Goal: Communication & Community: Share content

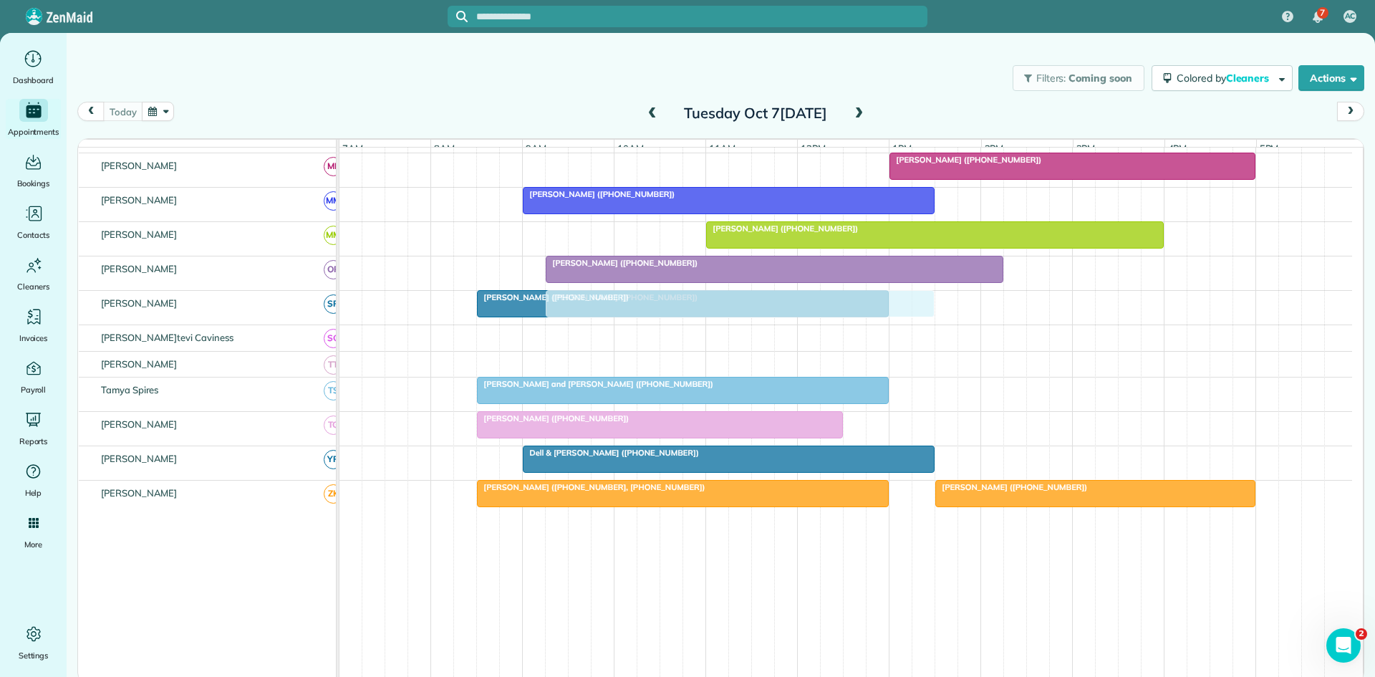
scroll to position [762, 0]
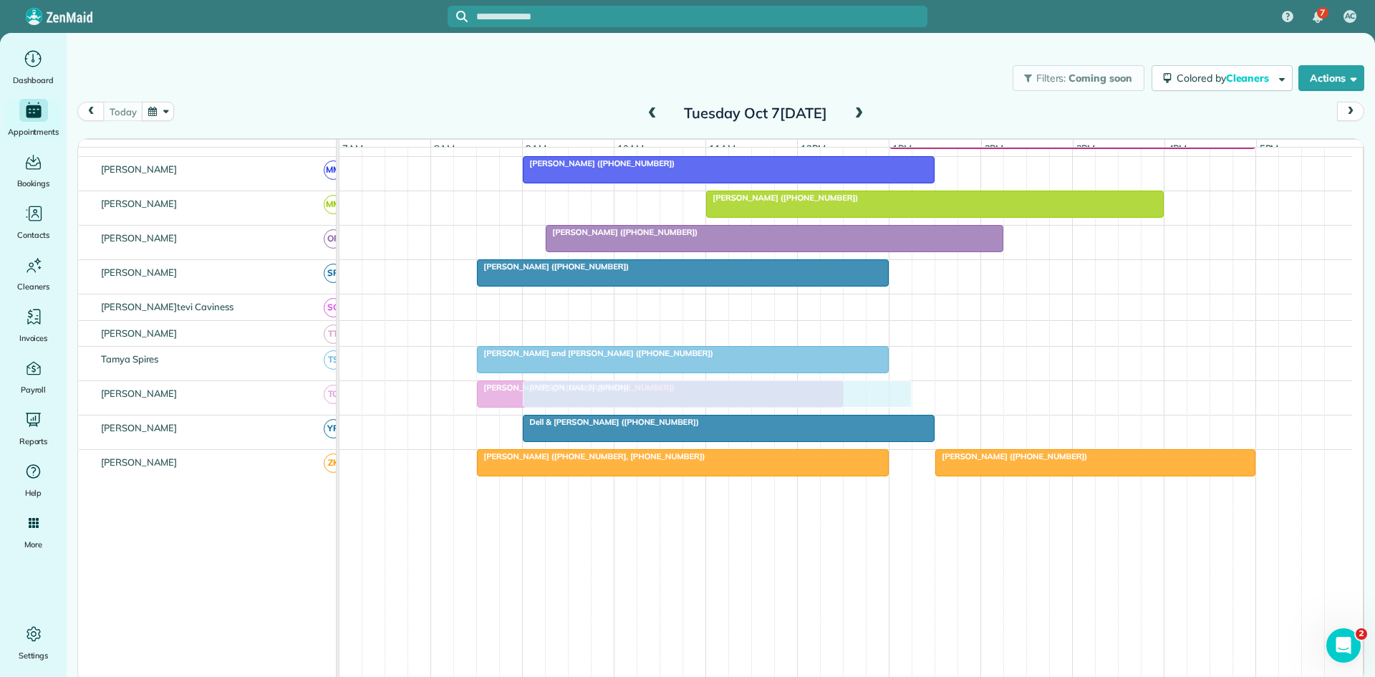
drag, startPoint x: 632, startPoint y: 355, endPoint x: 579, endPoint y: 404, distance: 72.0
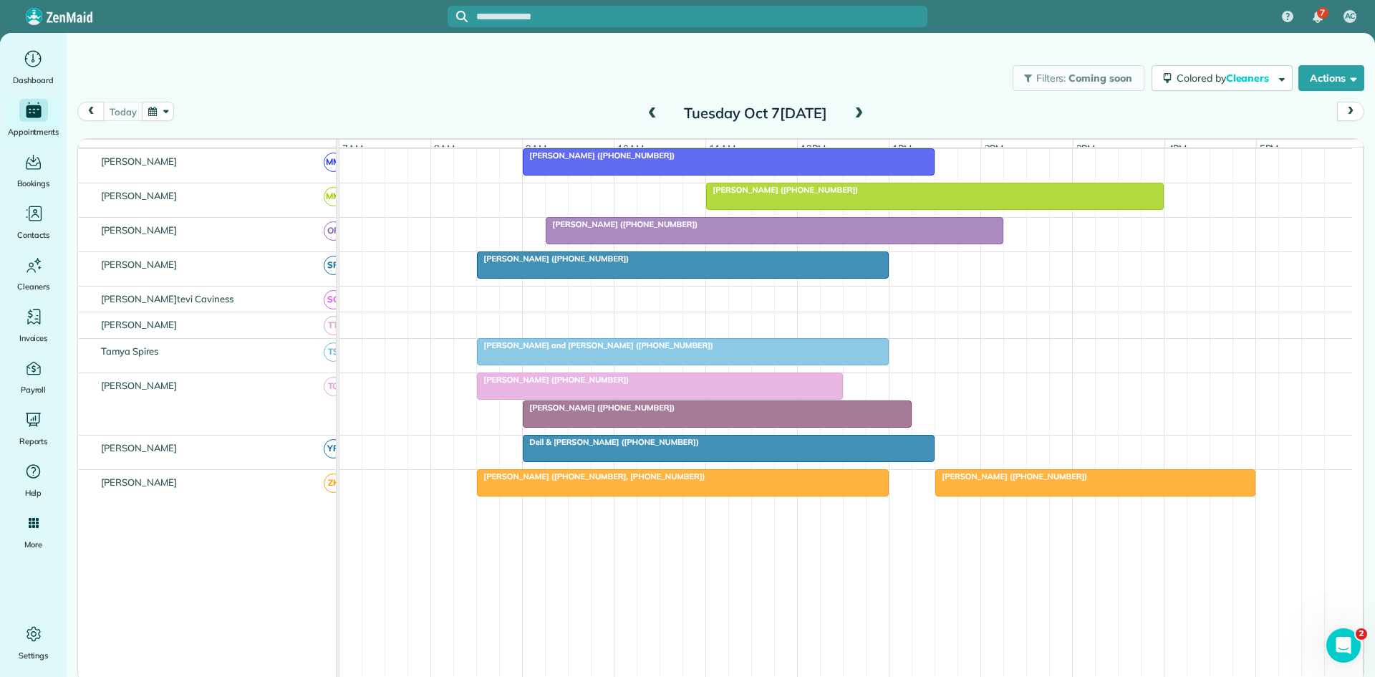
scroll to position [754, 0]
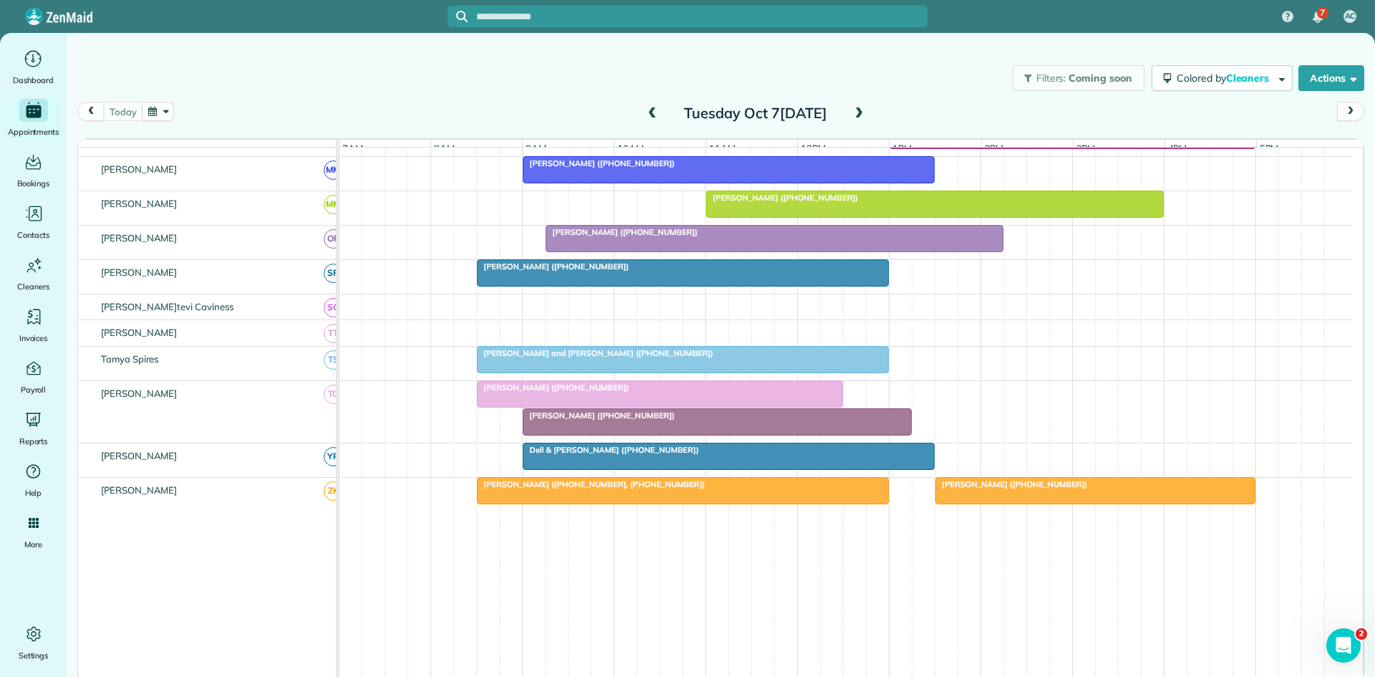
click at [510, 404] on div at bounding box center [660, 394] width 365 height 26
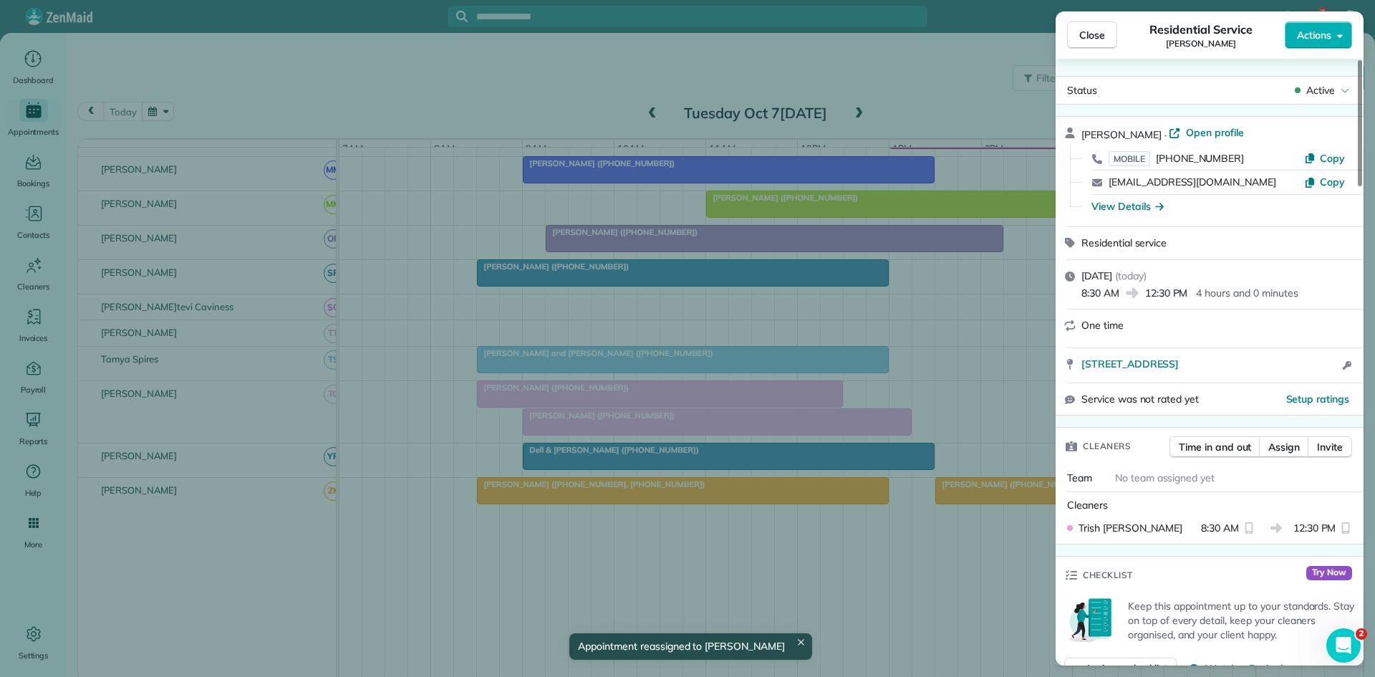
click at [1326, 89] on span "Active" at bounding box center [1321, 90] width 29 height 14
click at [1280, 152] on span "Cancelled" at bounding box center [1291, 157] width 120 height 14
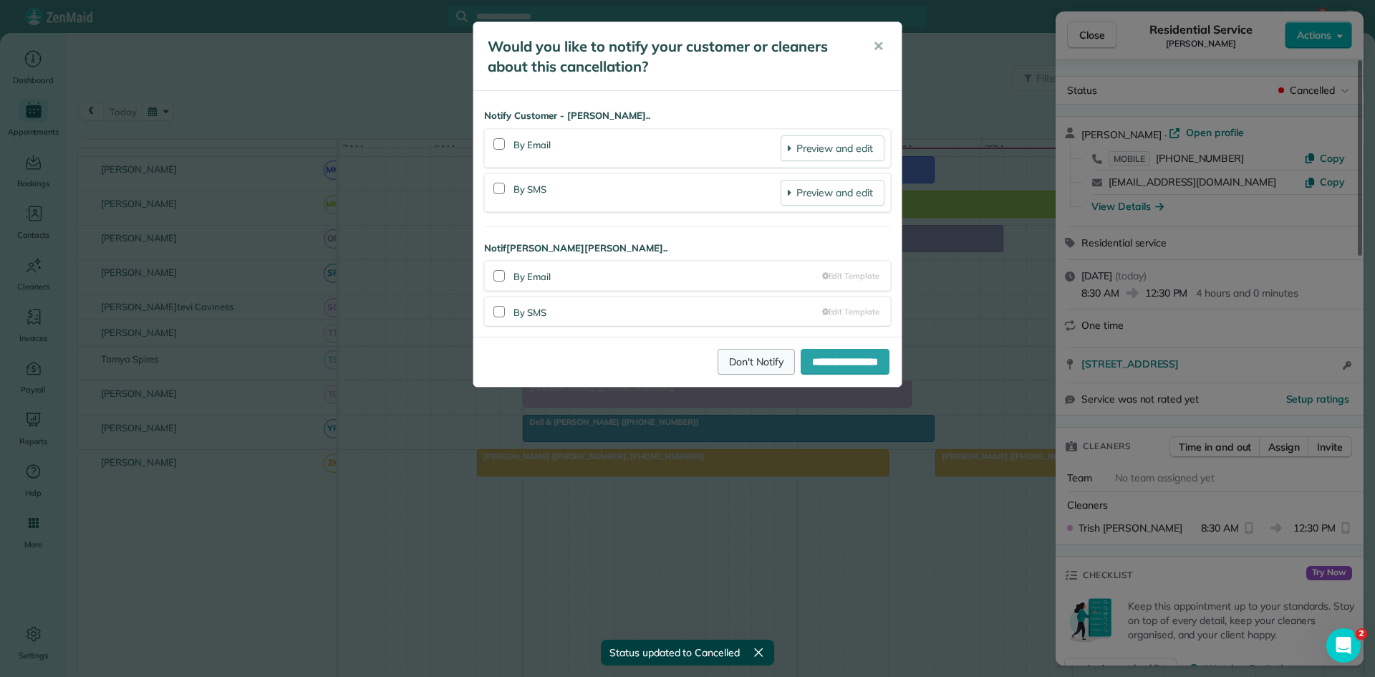
click at [722, 352] on link "Don't Notify" at bounding box center [756, 362] width 77 height 26
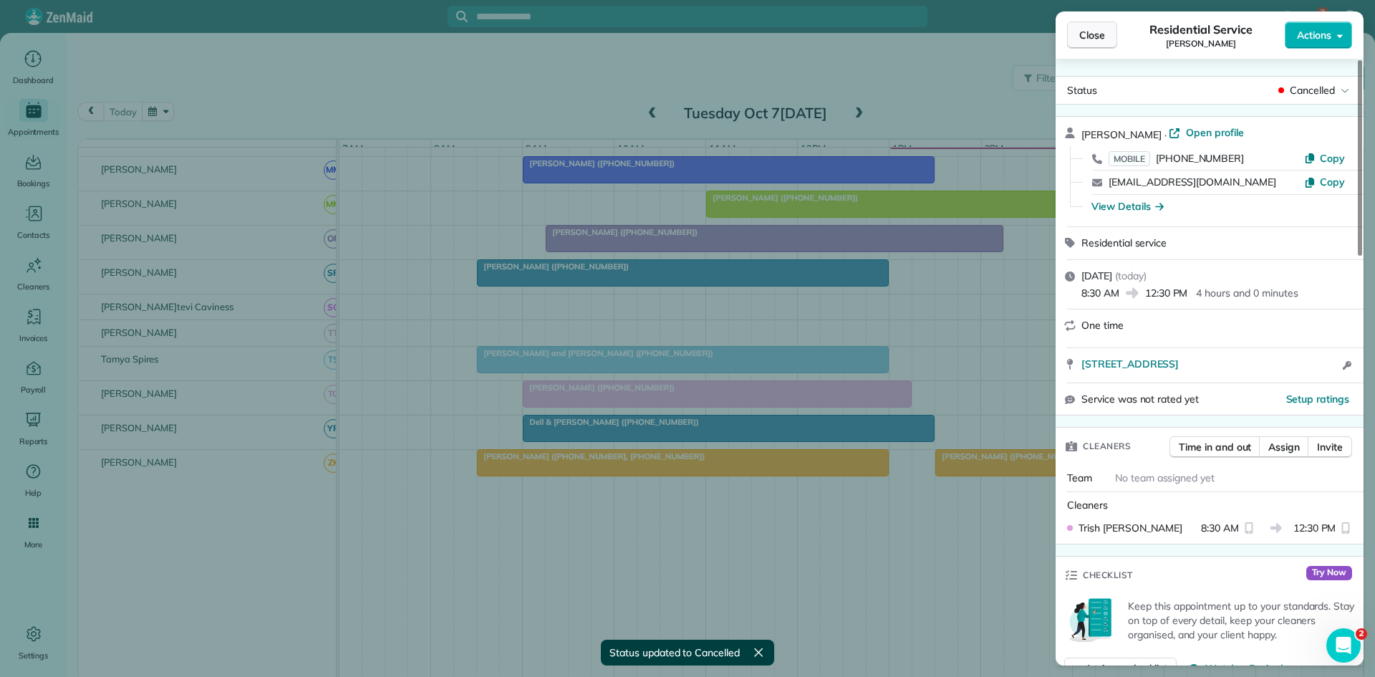
click at [1087, 34] on span "Close" at bounding box center [1092, 35] width 26 height 14
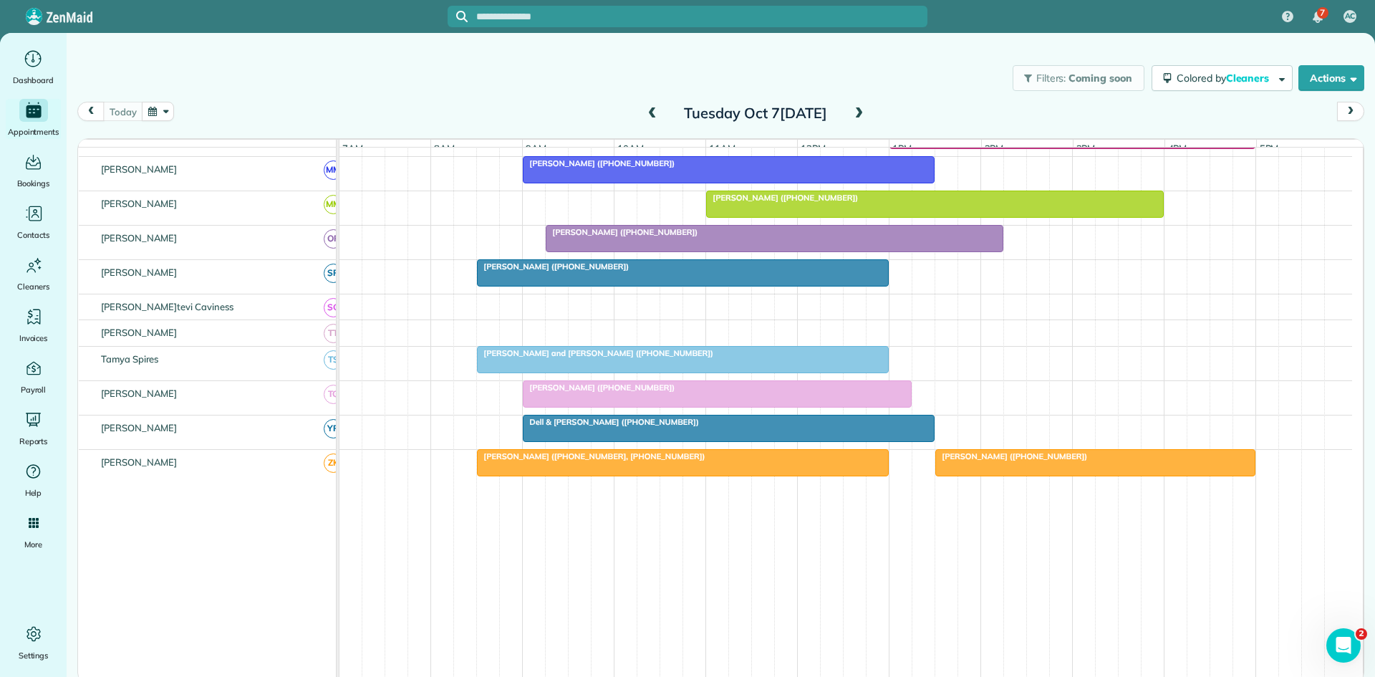
click at [602, 390] on link "[PERSON_NAME] ([PHONE_NUMBER])" at bounding box center [717, 393] width 389 height 27
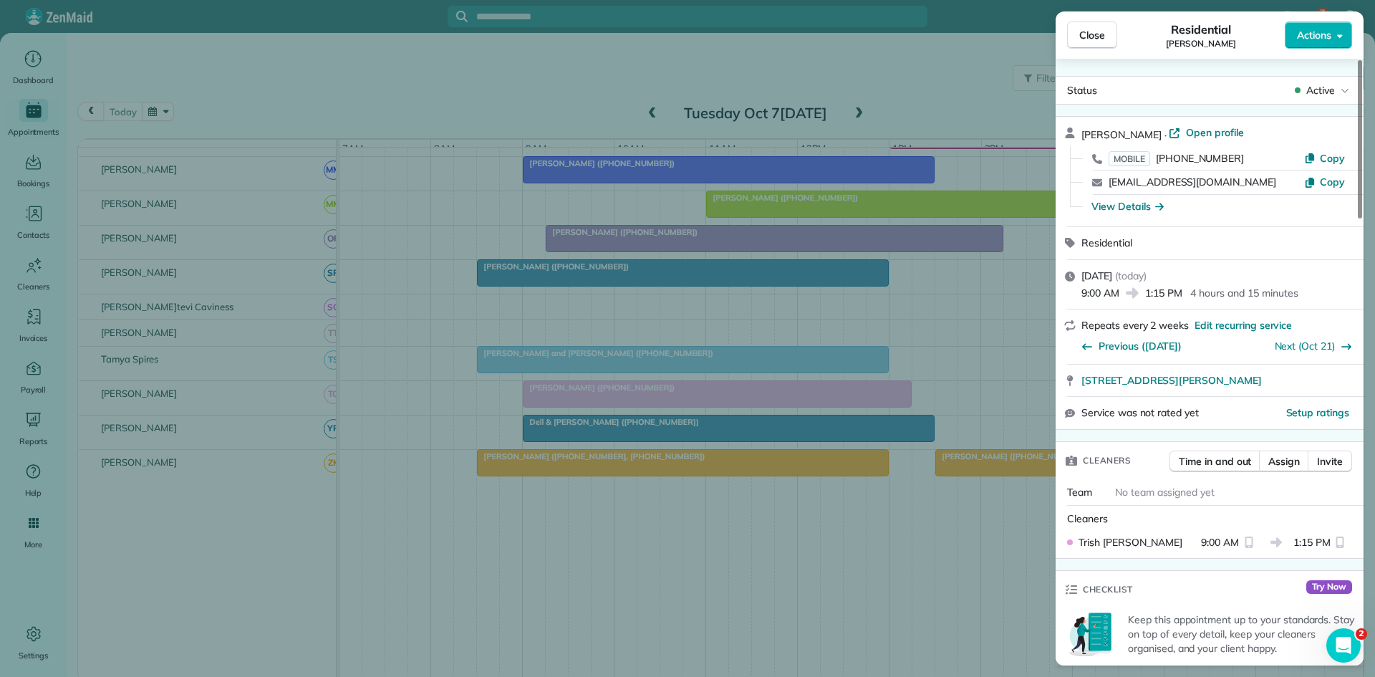
click at [1333, 85] on span "Active" at bounding box center [1321, 90] width 29 height 14
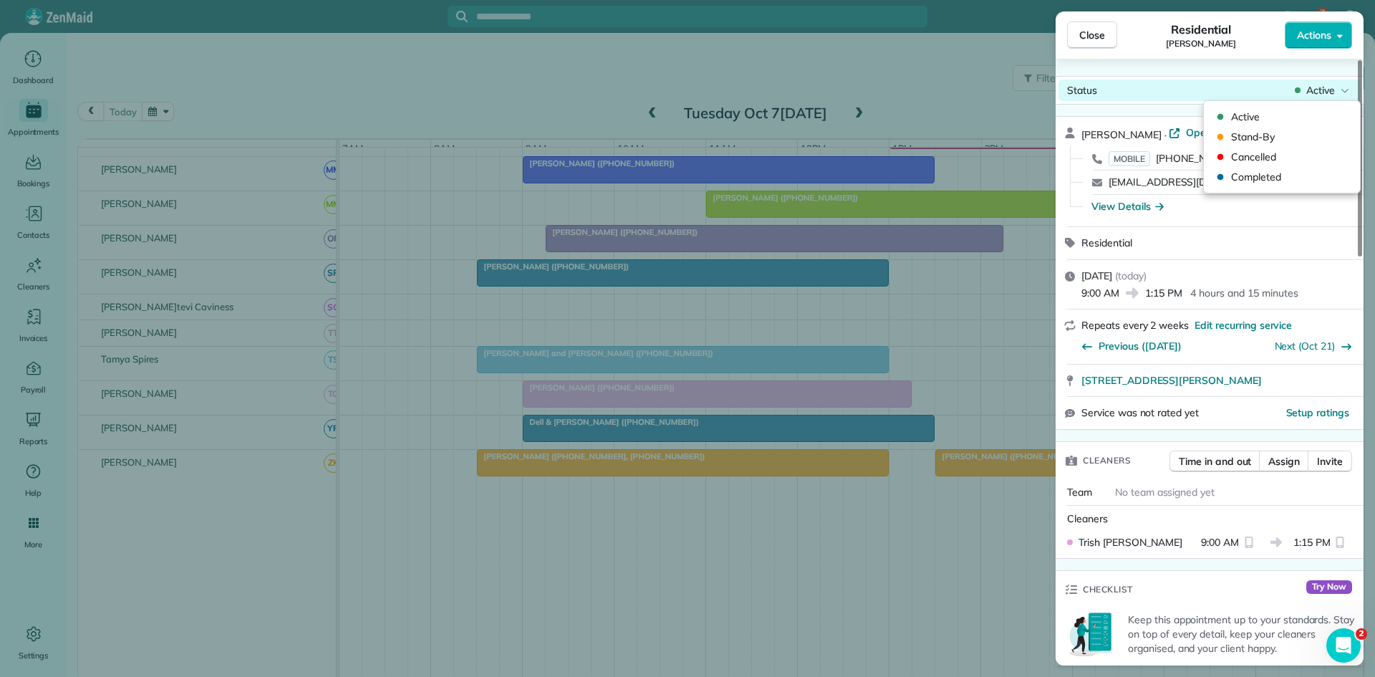
click at [1333, 87] on span "Active" at bounding box center [1321, 90] width 29 height 14
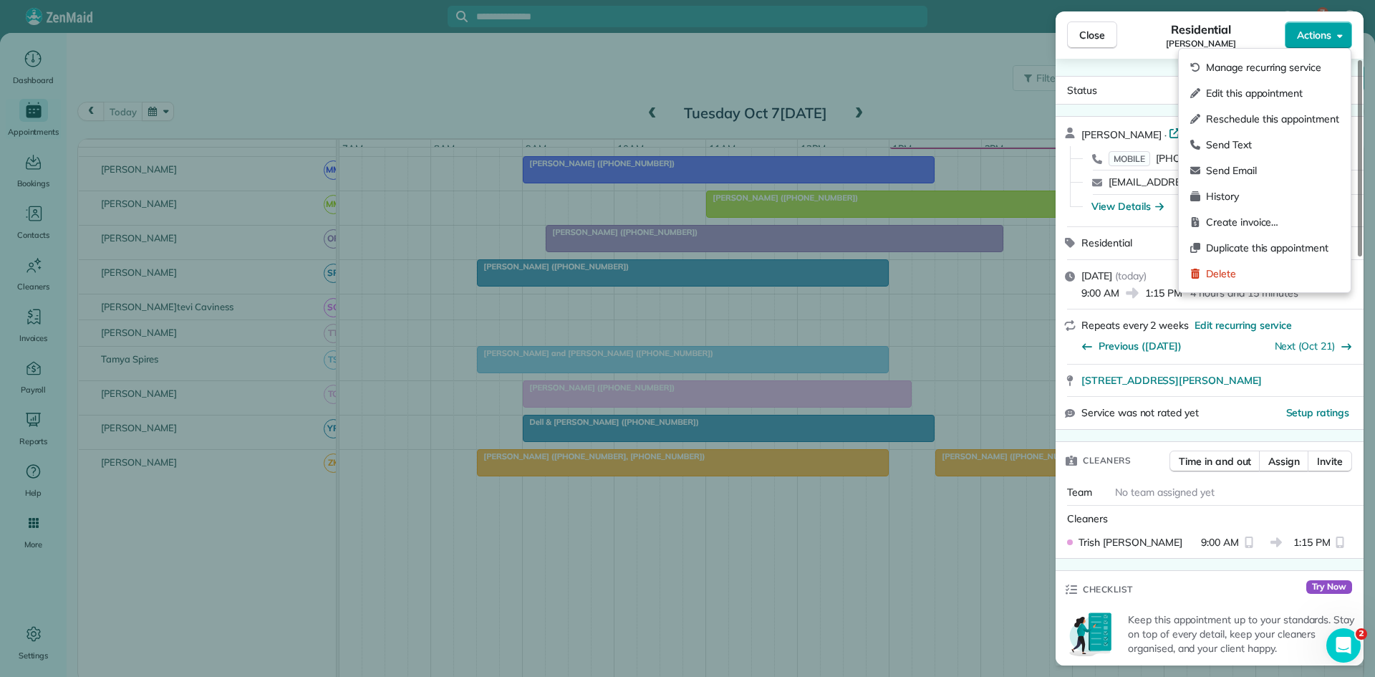
click at [1324, 44] on button "Actions" at bounding box center [1318, 34] width 67 height 27
click at [1239, 150] on span "Send Text" at bounding box center [1272, 145] width 133 height 14
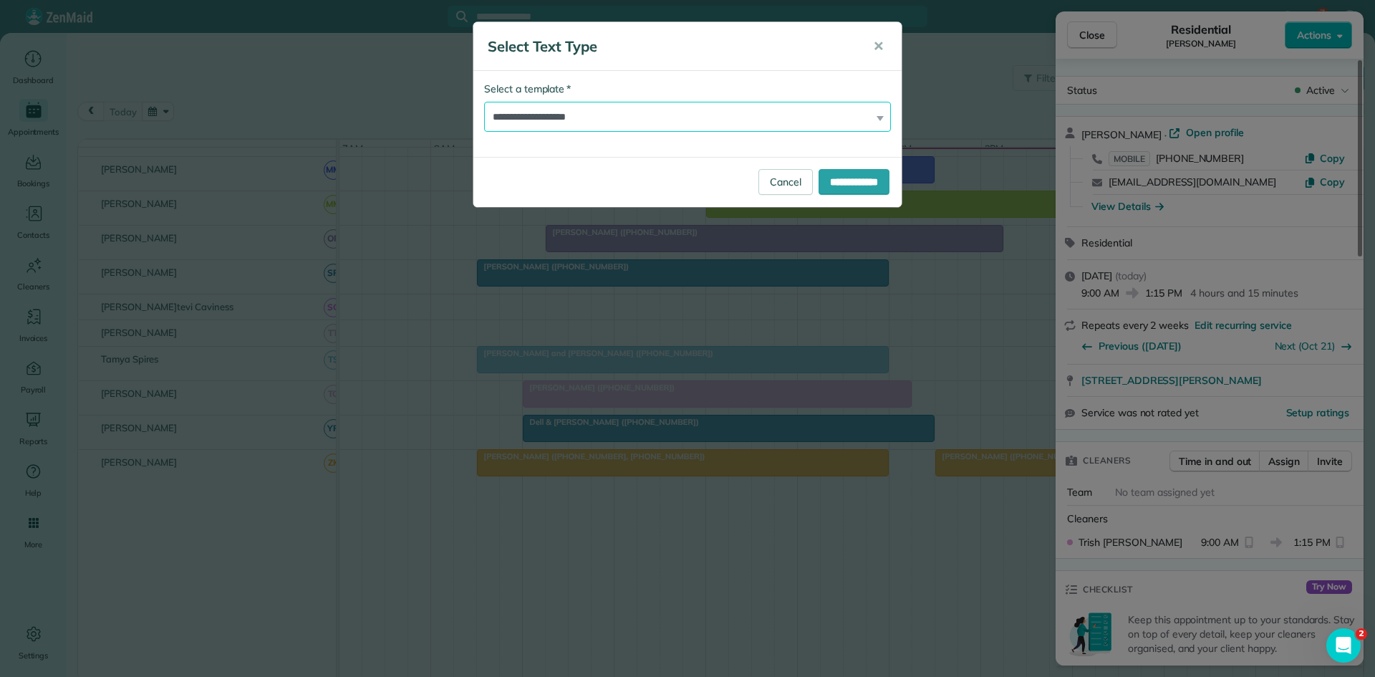
click at [651, 122] on select "**********" at bounding box center [687, 117] width 407 height 30
select select "****"
click at [484, 102] on select "**********" at bounding box center [687, 117] width 407 height 30
click at [843, 183] on input "**********" at bounding box center [854, 182] width 71 height 26
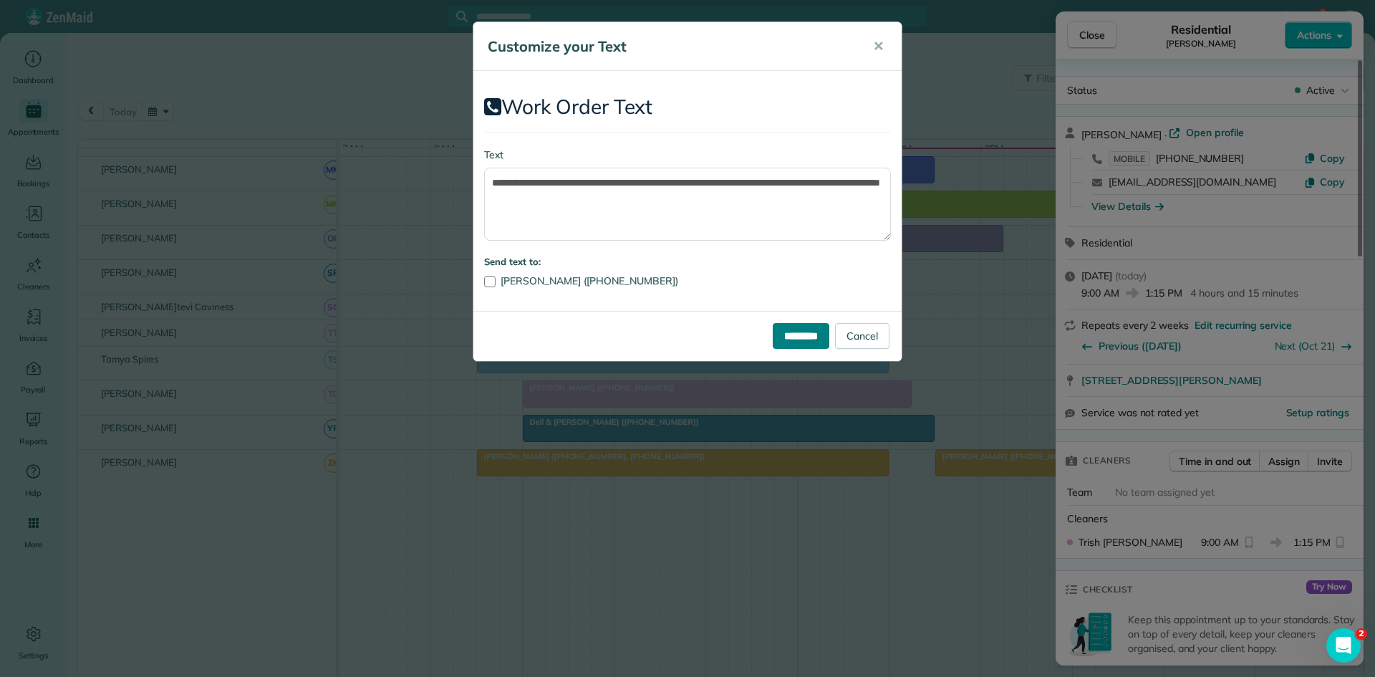
click at [796, 345] on input "*********" at bounding box center [801, 336] width 57 height 26
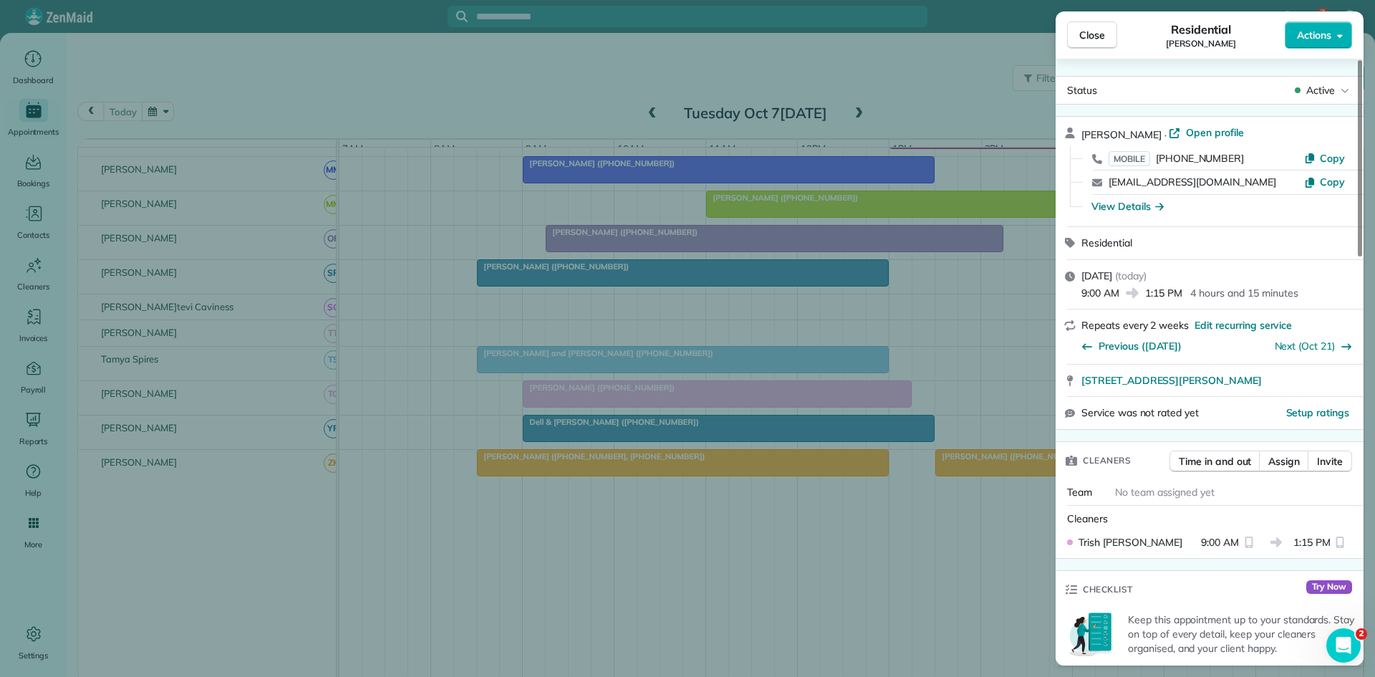
click at [1102, 34] on span "Close" at bounding box center [1092, 35] width 26 height 14
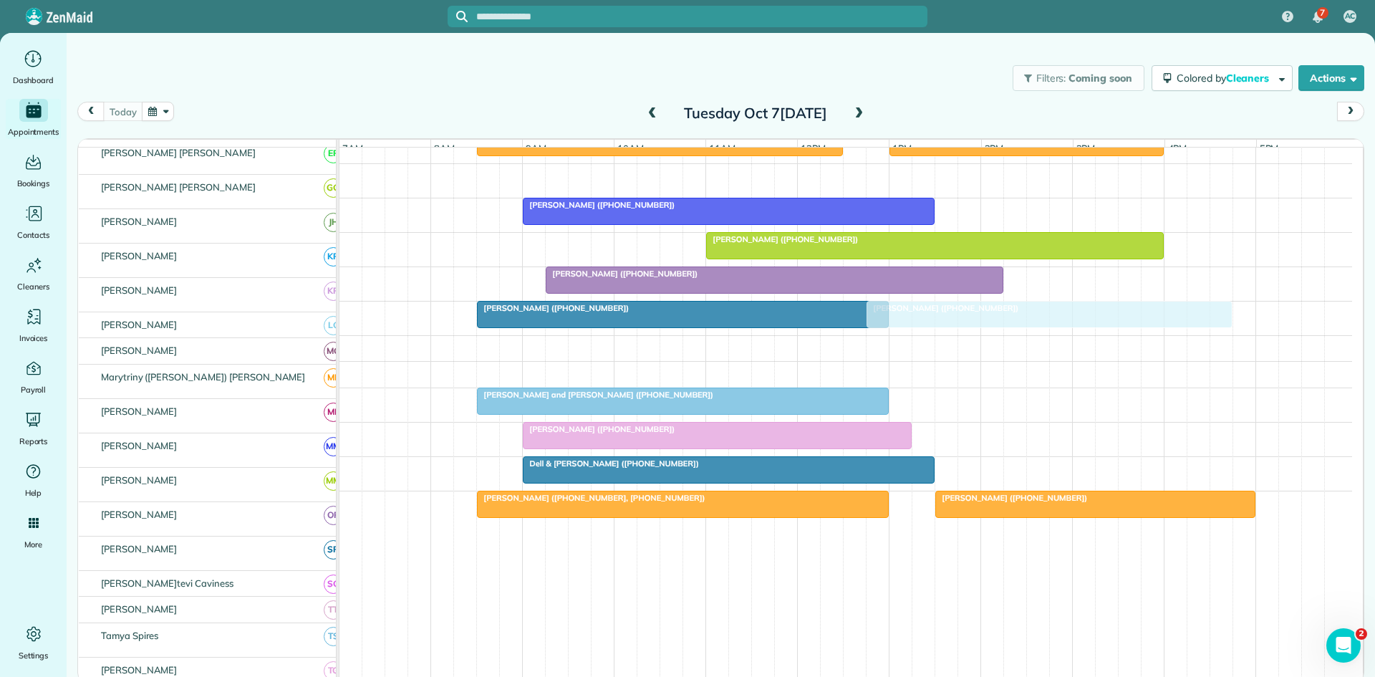
scroll to position [716, 0]
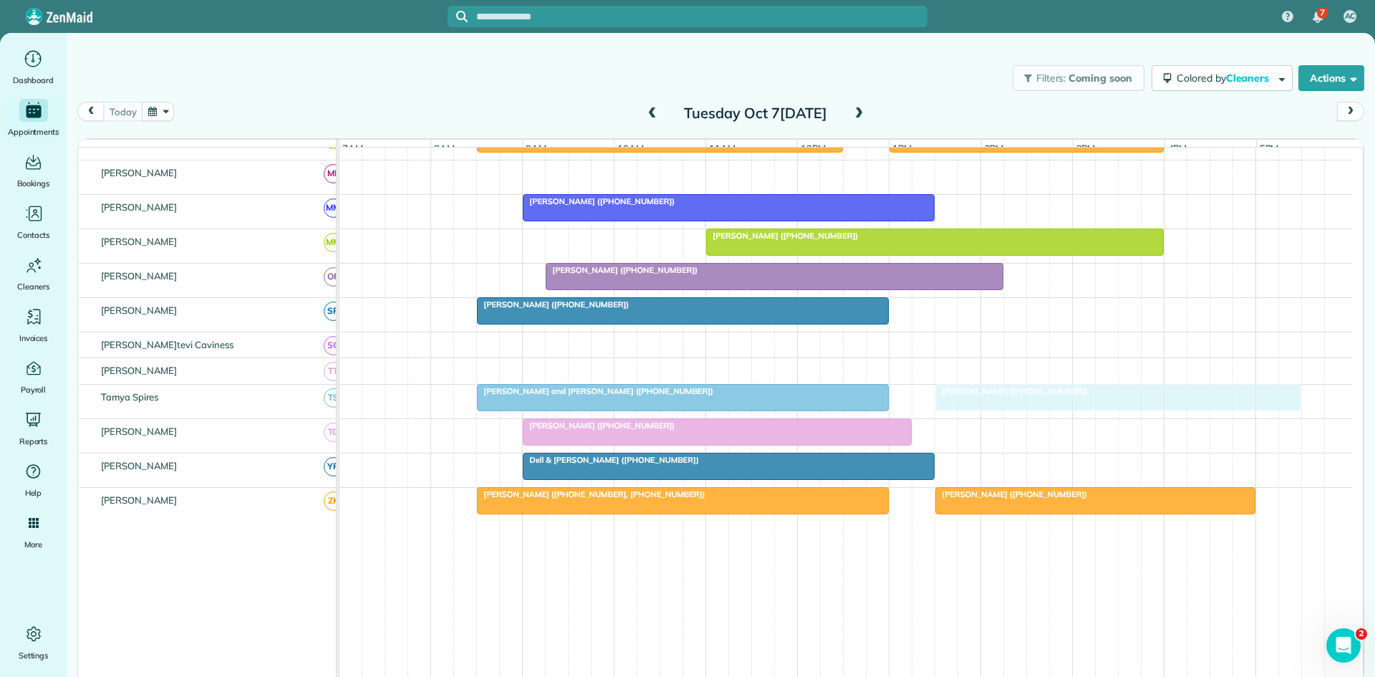
drag, startPoint x: 925, startPoint y: 416, endPoint x: 965, endPoint y: 408, distance: 40.2
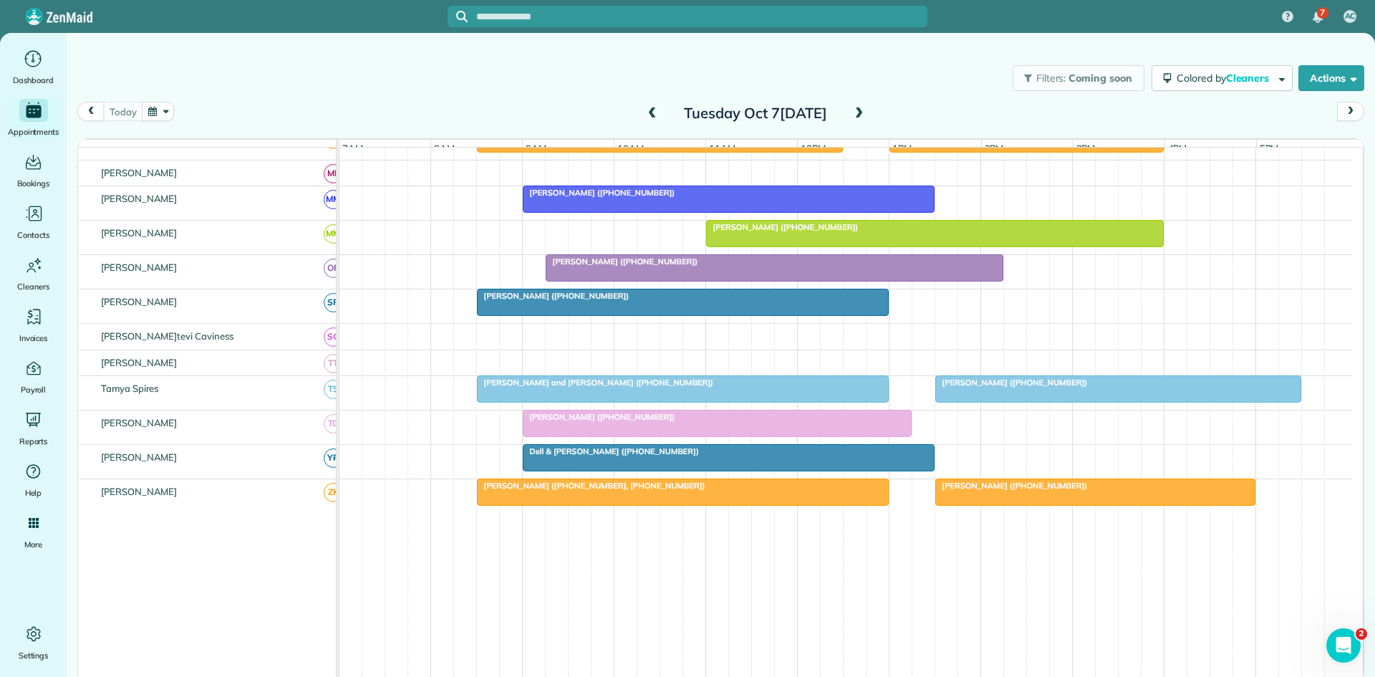
click at [949, 388] on span "[PERSON_NAME] ([PHONE_NUMBER])" at bounding box center [1011, 382] width 153 height 10
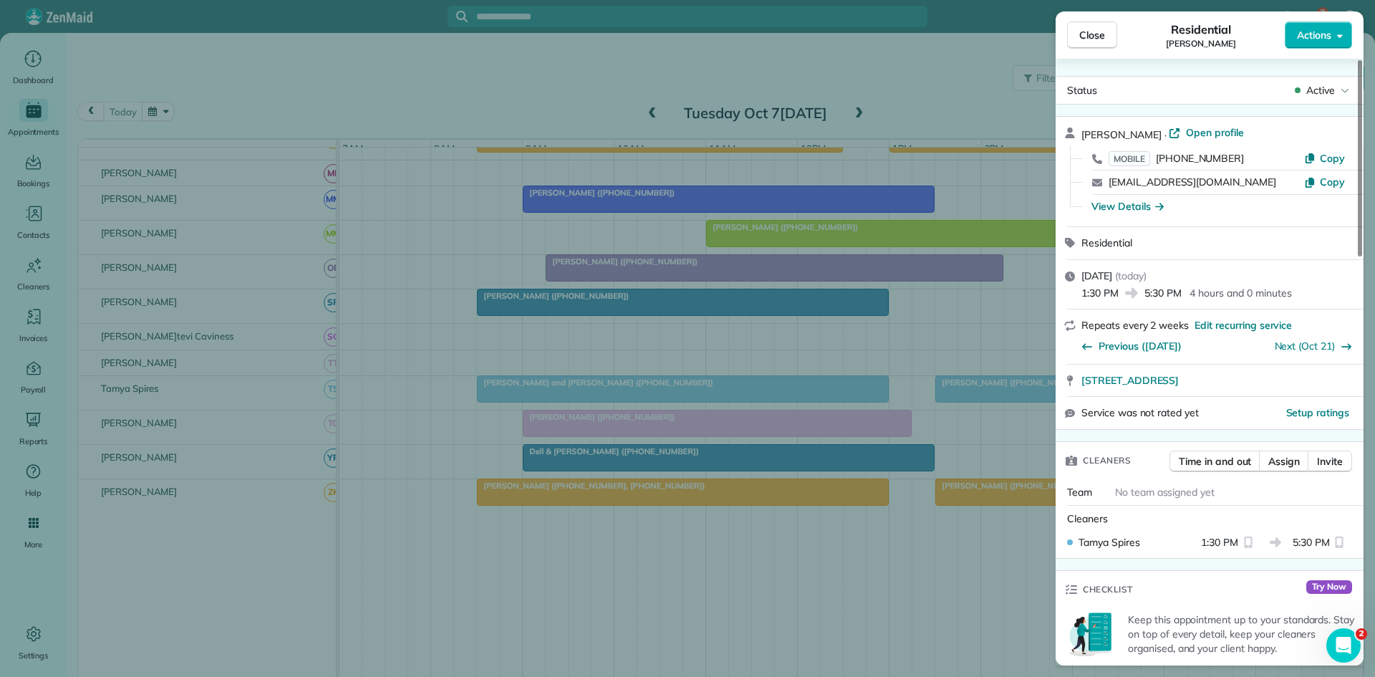
click at [1338, 50] on div "Close[PERSON_NAME] [PERSON_NAME] Actions" at bounding box center [1210, 34] width 308 height 47
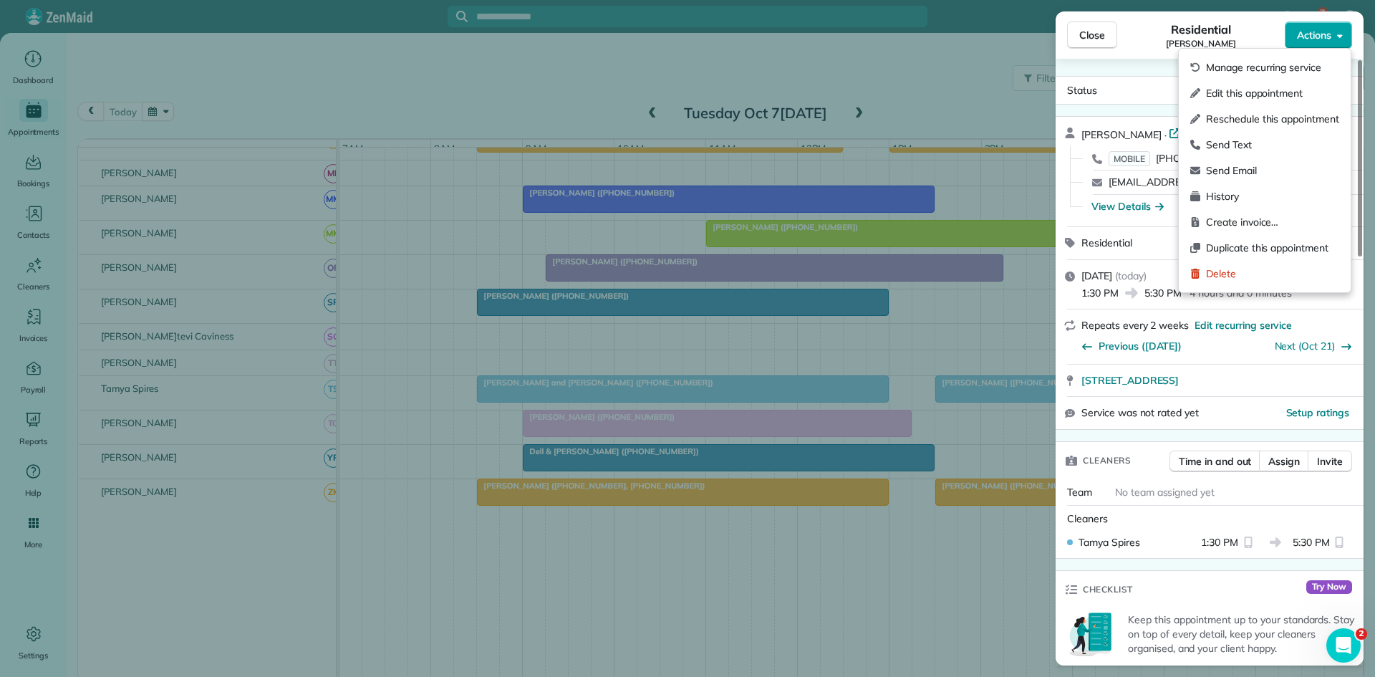
click at [1338, 47] on button "Actions" at bounding box center [1318, 34] width 67 height 27
click at [1271, 148] on span "Send Text" at bounding box center [1272, 145] width 133 height 14
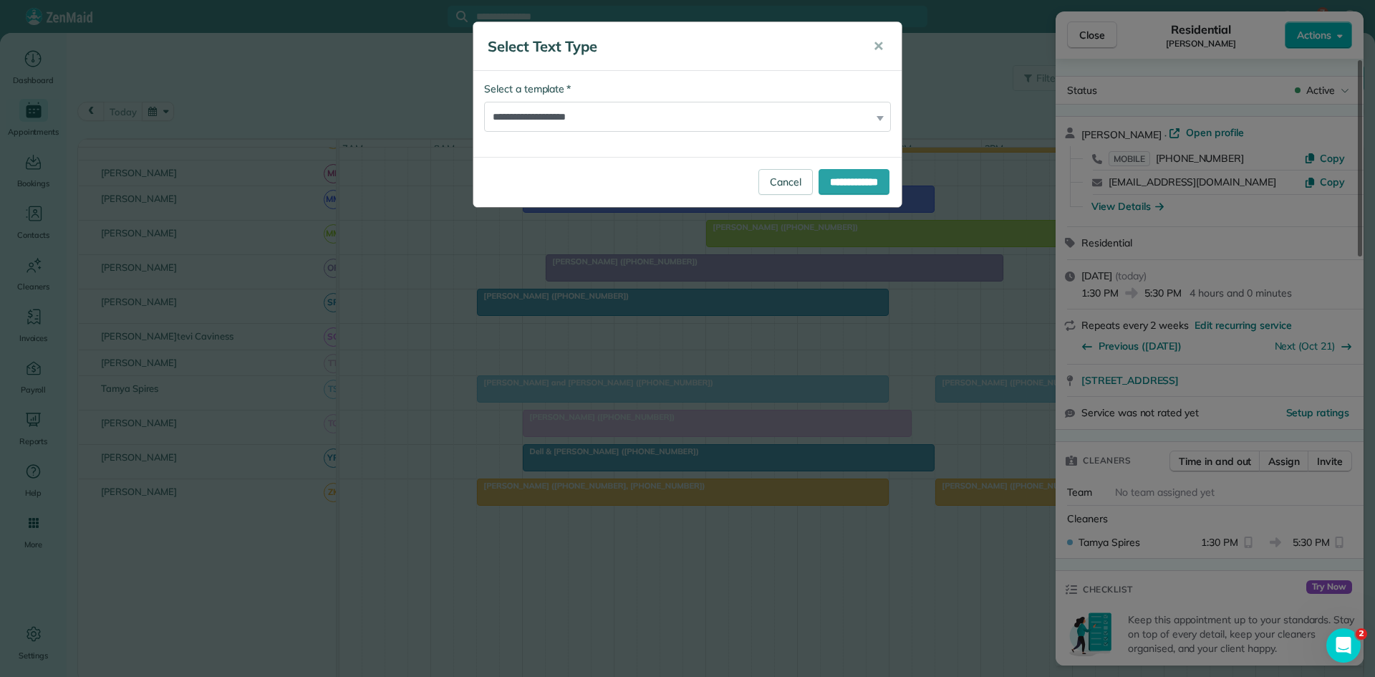
click at [680, 95] on div "**********" at bounding box center [687, 107] width 407 height 50
drag, startPoint x: 668, startPoint y: 103, endPoint x: 650, endPoint y: 115, distance: 21.3
click at [668, 103] on select "**********" at bounding box center [687, 117] width 407 height 30
select select "****"
click at [484, 102] on select "**********" at bounding box center [687, 117] width 407 height 30
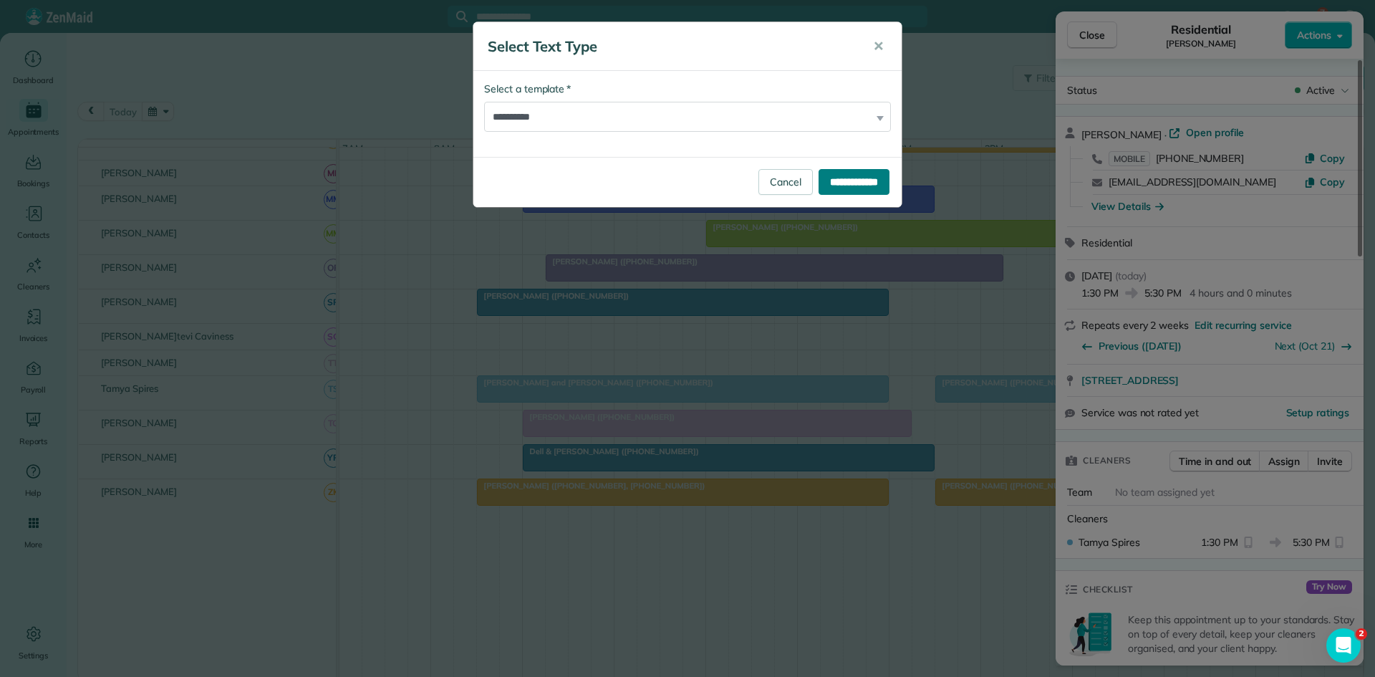
click at [841, 175] on input "**********" at bounding box center [854, 182] width 71 height 26
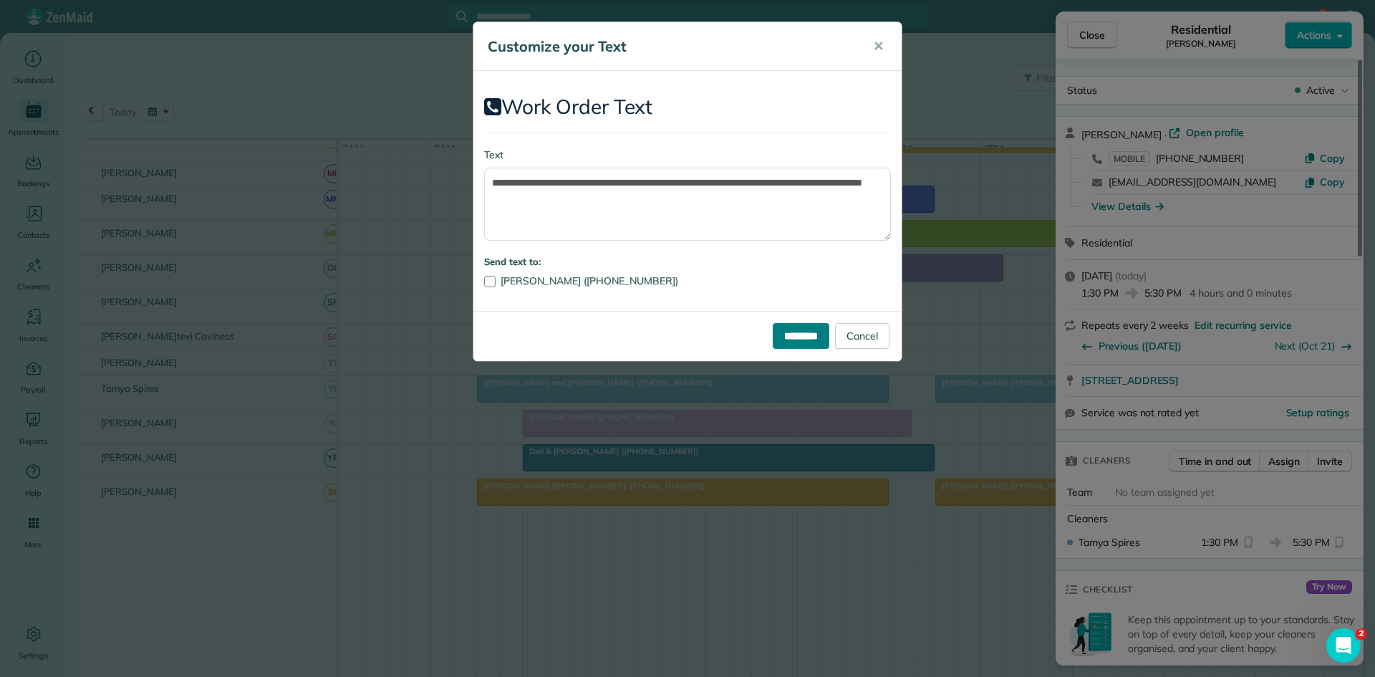
click at [815, 332] on input "*********" at bounding box center [801, 336] width 57 height 26
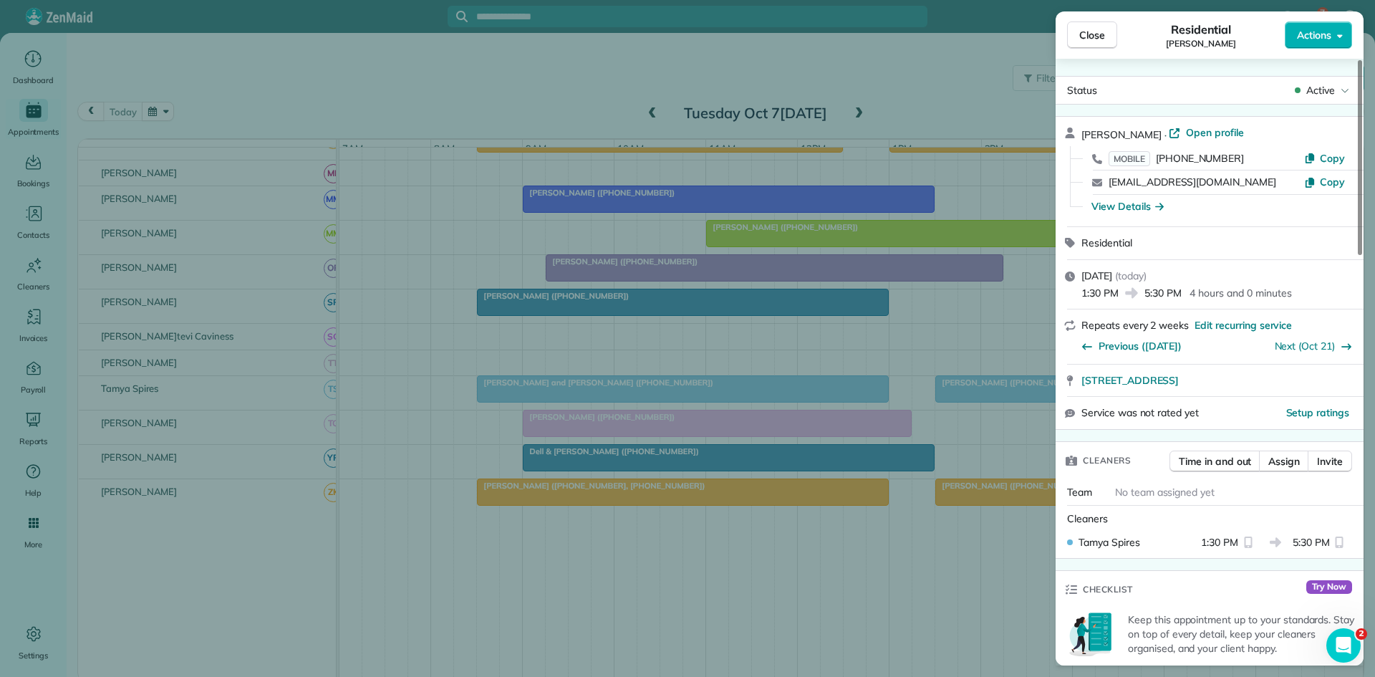
click at [496, 191] on div "Close Residential [PERSON_NAME] Actions Status Active [PERSON_NAME] · Open prof…" at bounding box center [687, 338] width 1375 height 677
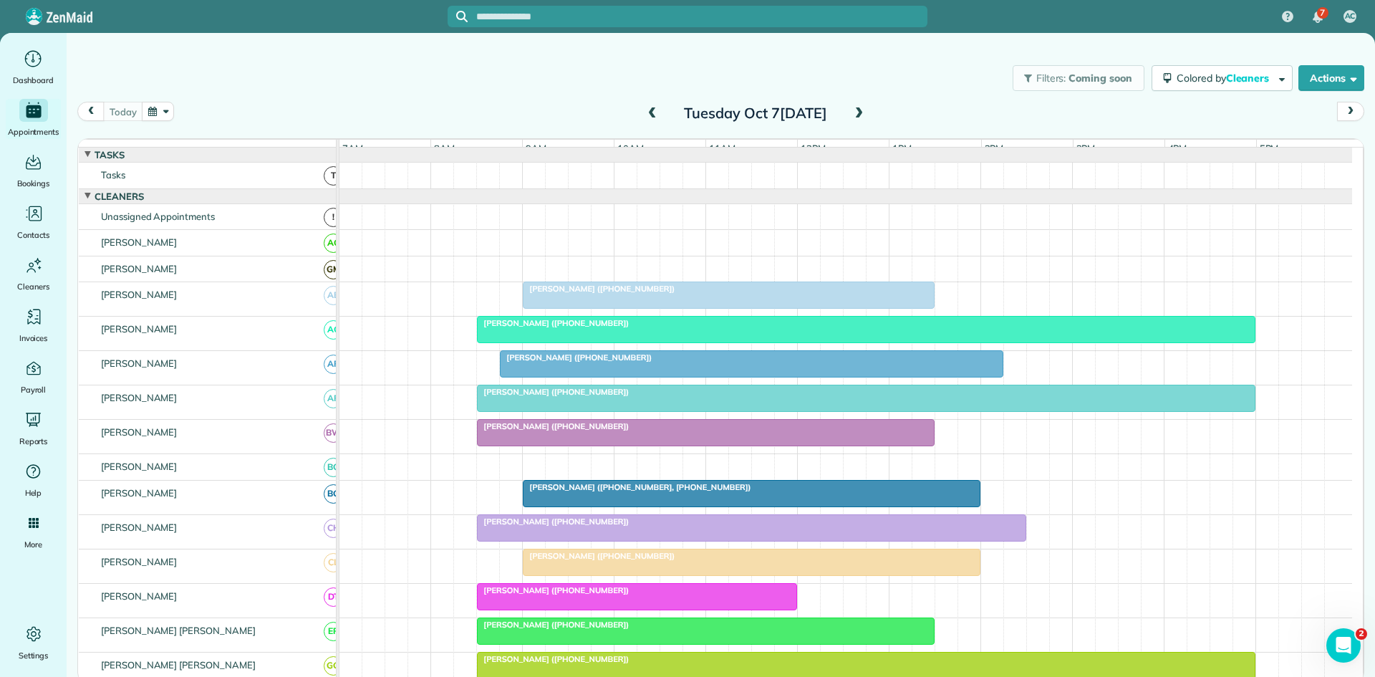
click at [864, 112] on span at bounding box center [859, 113] width 16 height 13
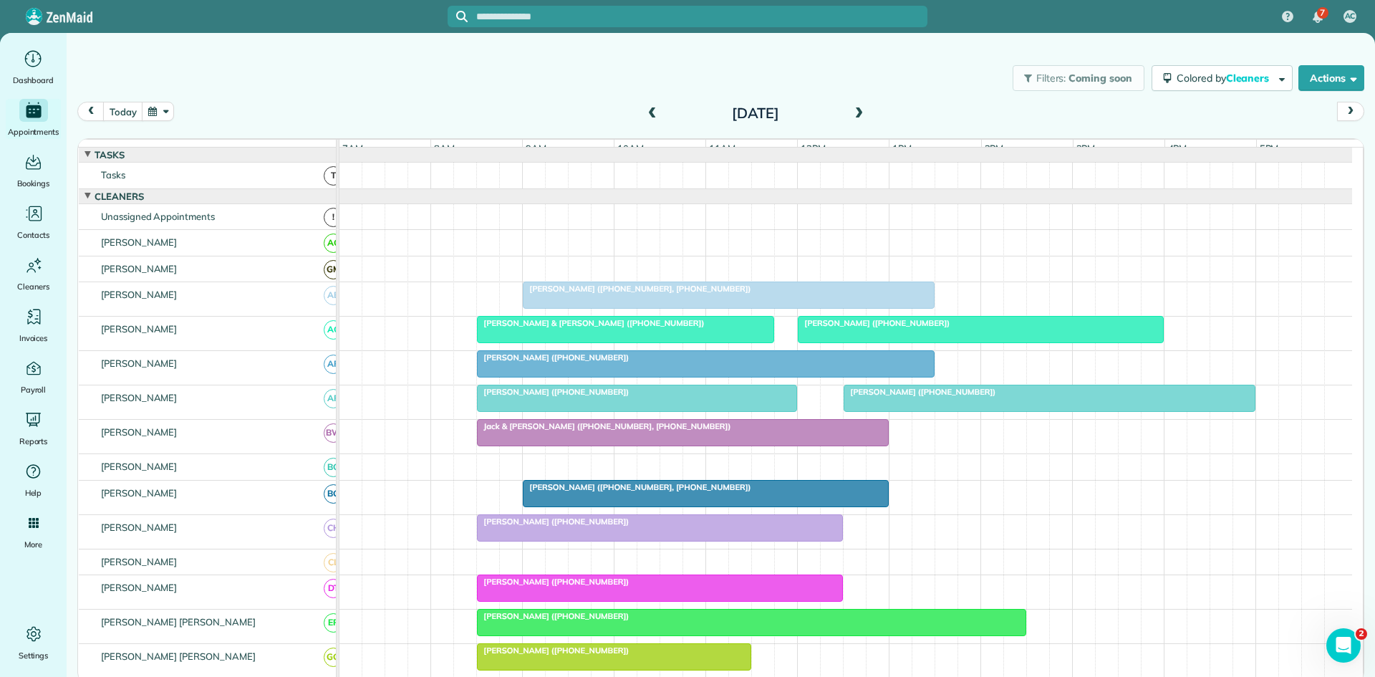
click at [650, 115] on span at bounding box center [653, 113] width 16 height 13
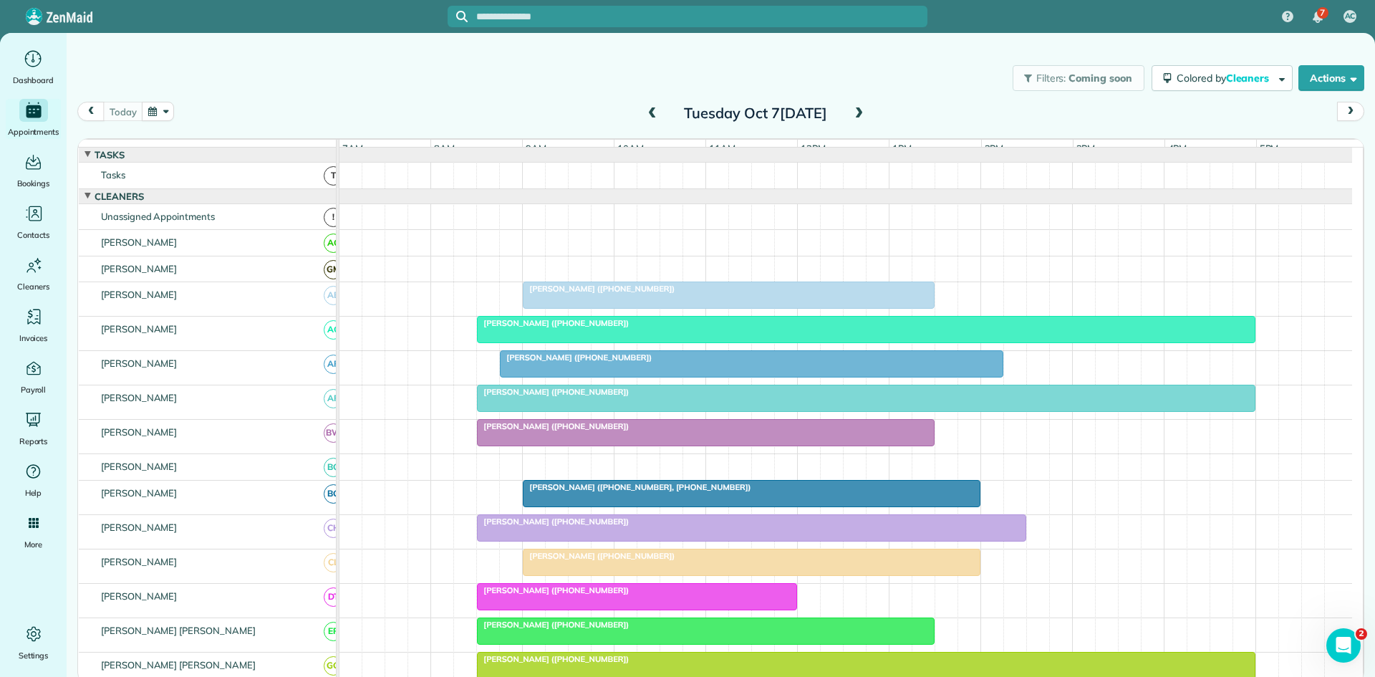
click at [633, 294] on span "[PERSON_NAME] ([PHONE_NUMBER])" at bounding box center [598, 289] width 153 height 10
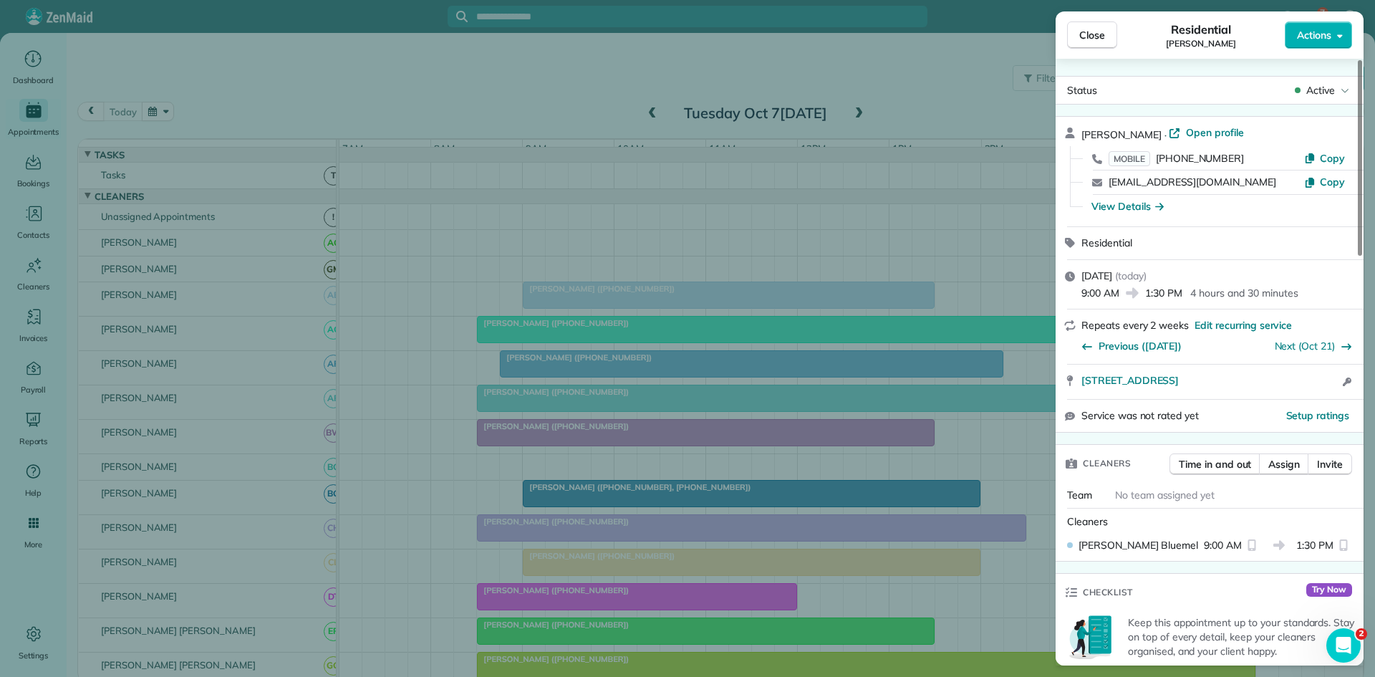
click at [645, 303] on div "Close Residential [PERSON_NAME] Actions Status Active [PERSON_NAME] · Open prof…" at bounding box center [687, 338] width 1375 height 677
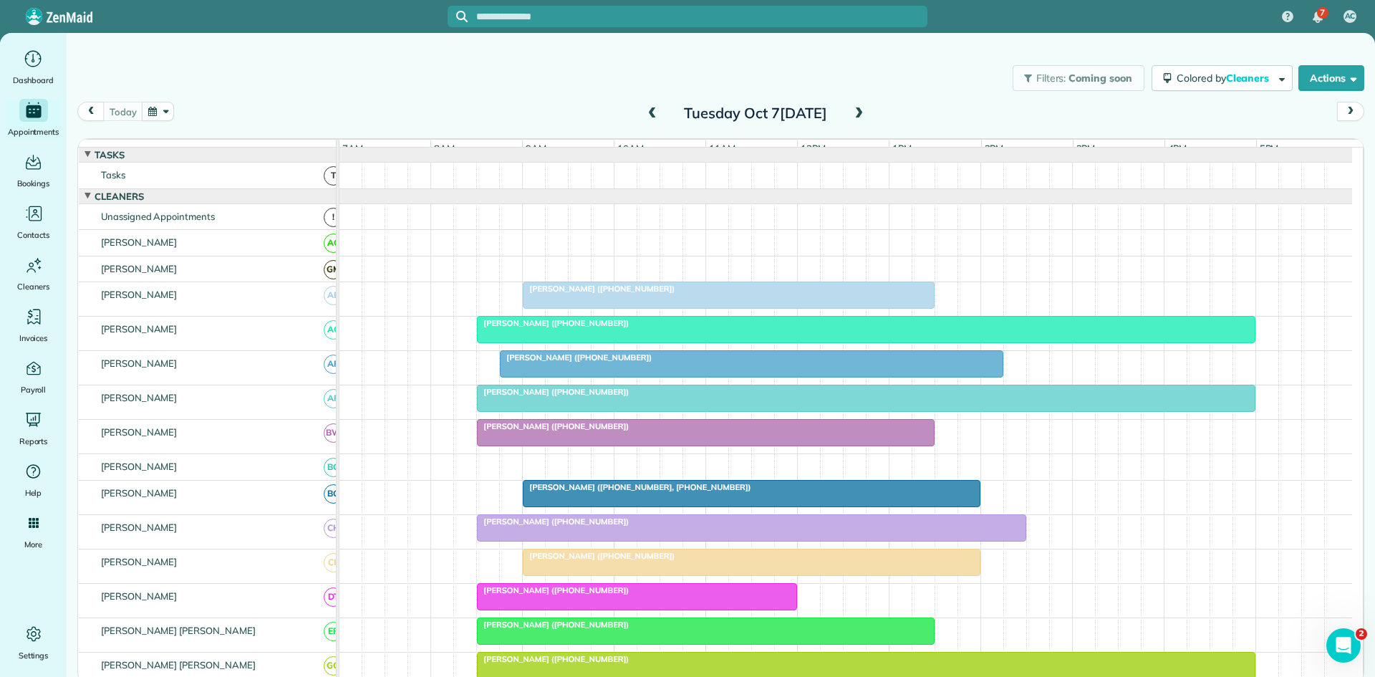
click at [607, 341] on div at bounding box center [866, 330] width 777 height 26
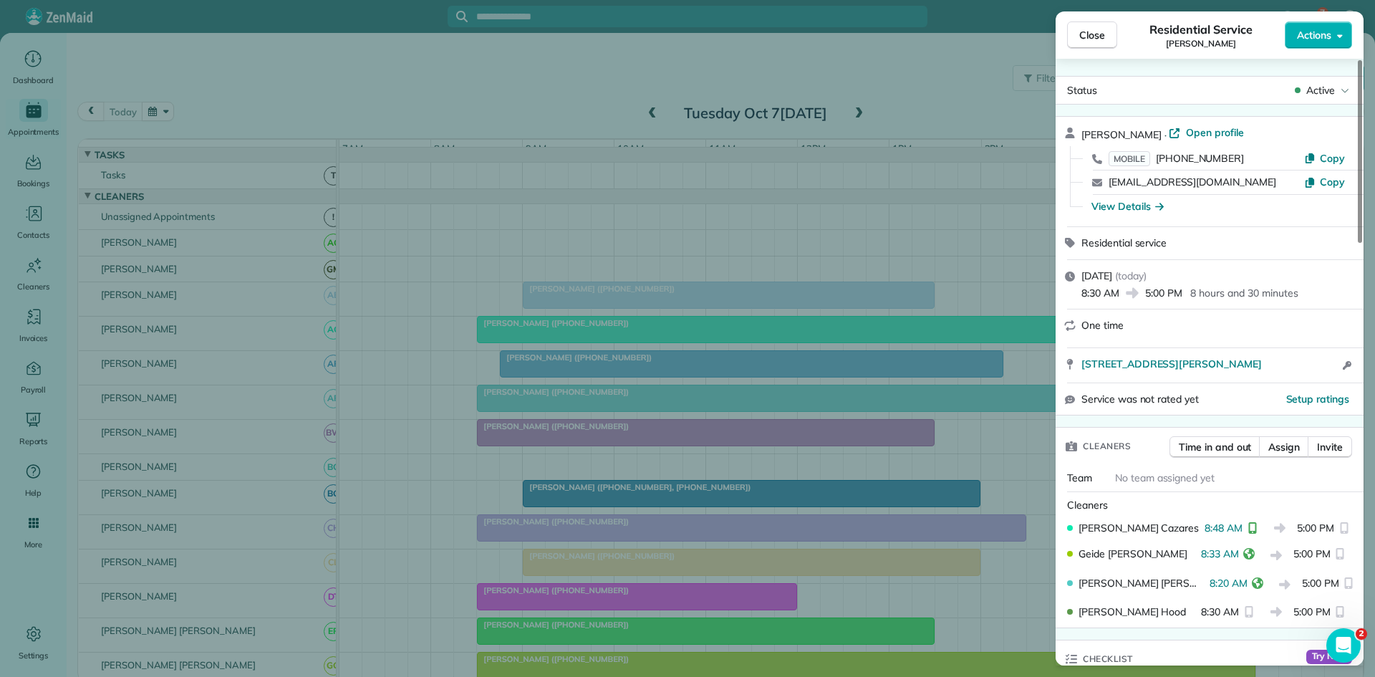
click at [497, 324] on div "Close Residen[PERSON_NAME] Actions S[PERSON_NAME] · Open profile MOBILE [PHONE_…" at bounding box center [687, 338] width 1375 height 677
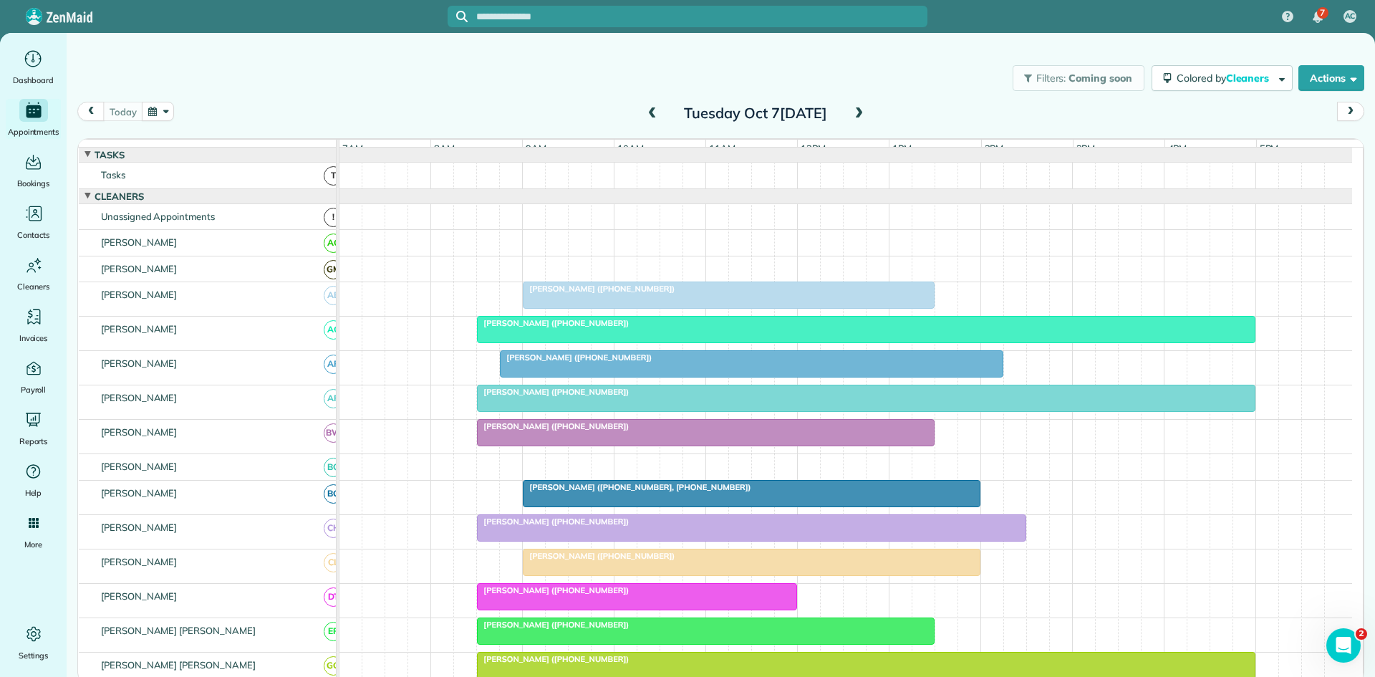
click at [572, 377] on div at bounding box center [752, 364] width 502 height 26
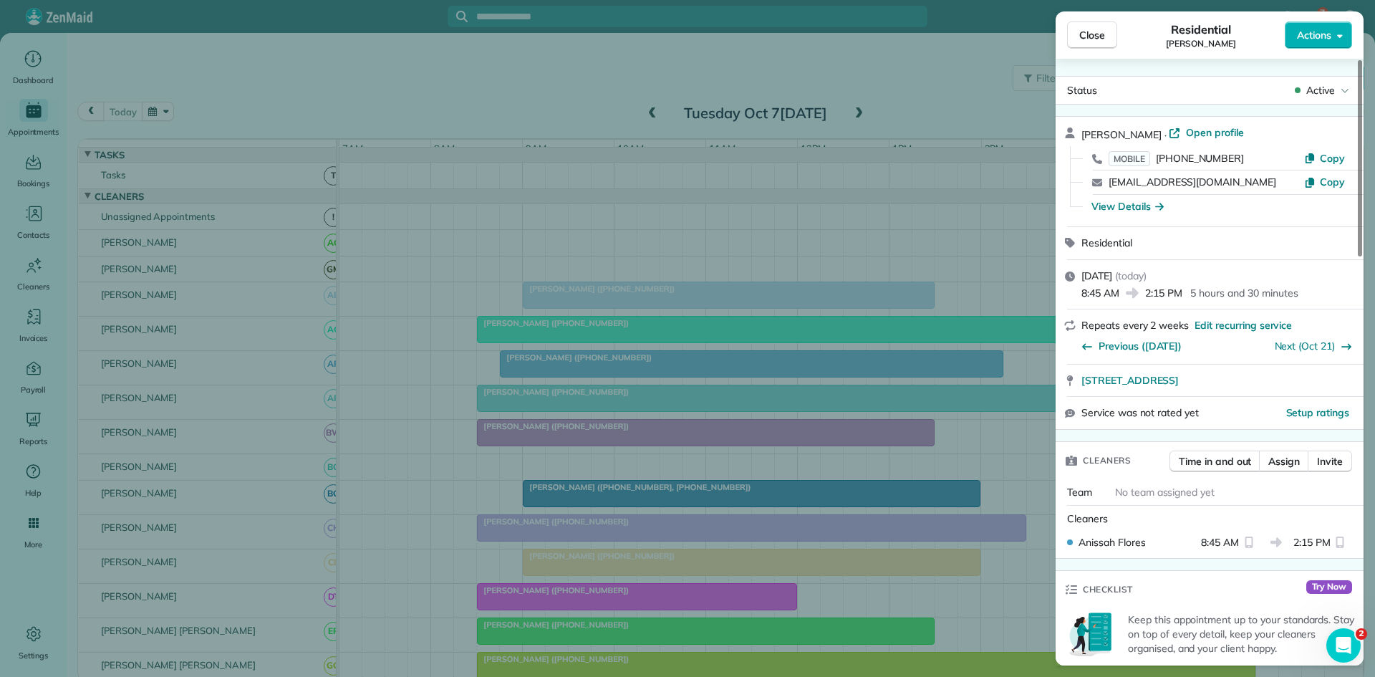
click at [564, 406] on div "Close Residential [PERSON_NAME] Actions Status Active [PERSON_NAME] · Open prof…" at bounding box center [687, 338] width 1375 height 677
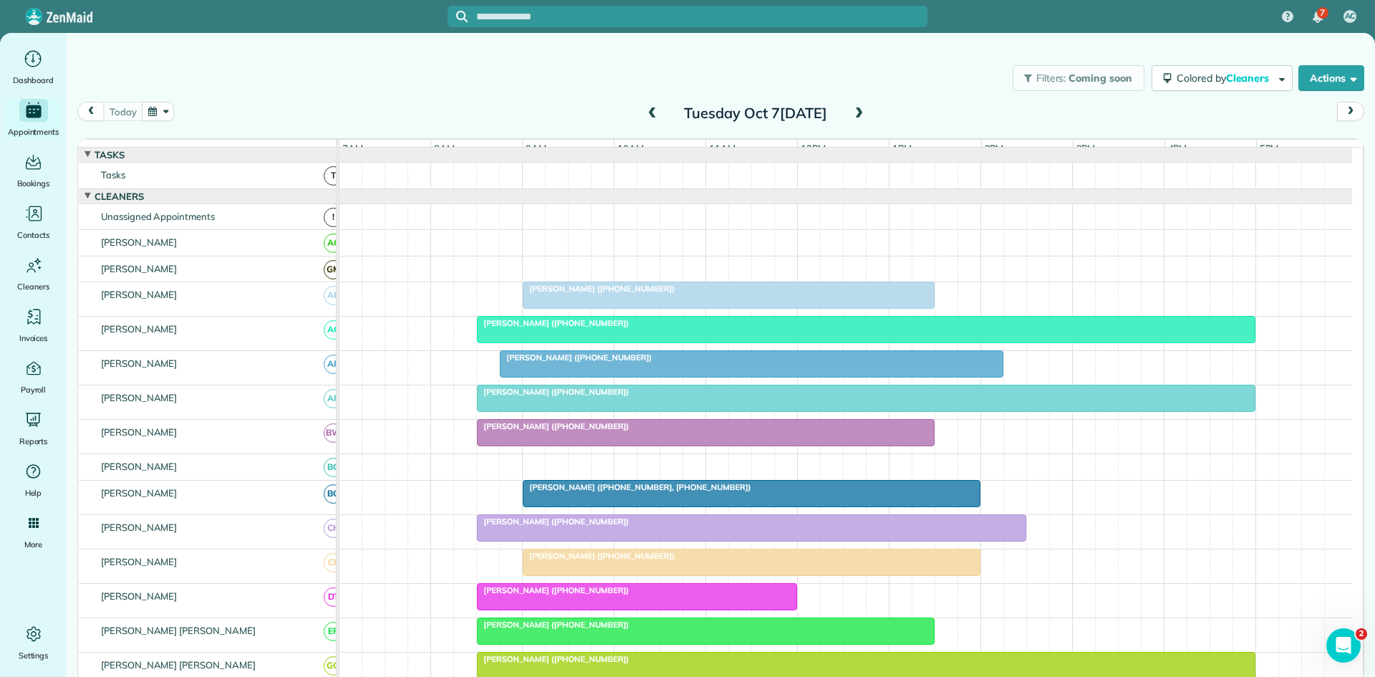
click at [560, 397] on span "[PERSON_NAME] ([PHONE_NUMBER])" at bounding box center [552, 392] width 153 height 10
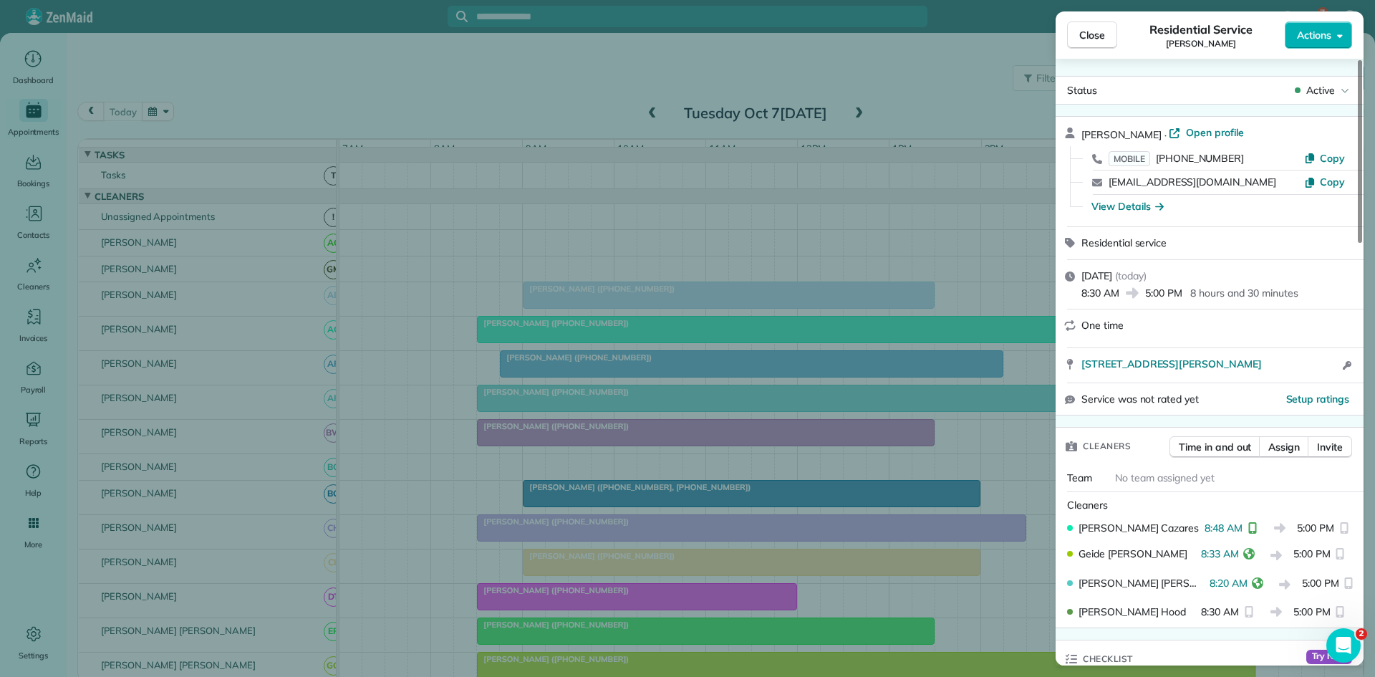
click at [535, 335] on div "Close Residen[PERSON_NAME] Actions S[PERSON_NAME] · Open profile MOBILE [PHONE_…" at bounding box center [687, 338] width 1375 height 677
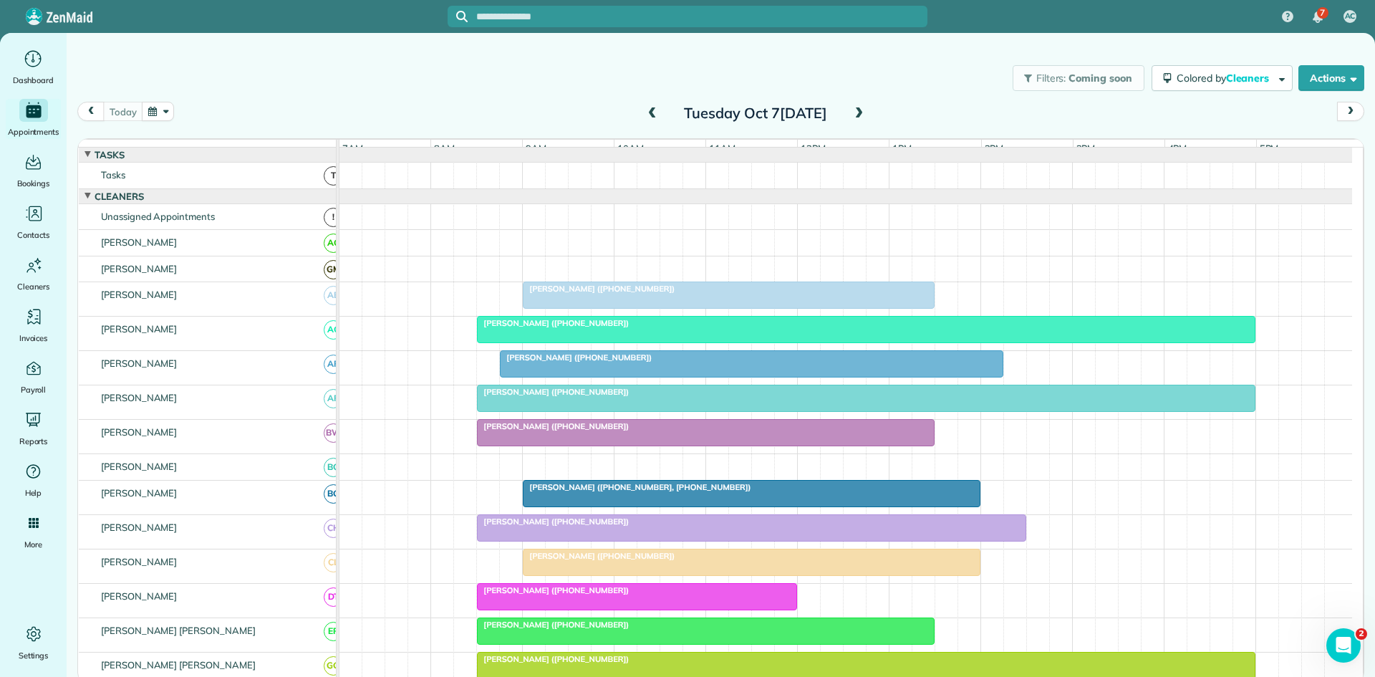
click at [503, 446] on div at bounding box center [706, 433] width 456 height 26
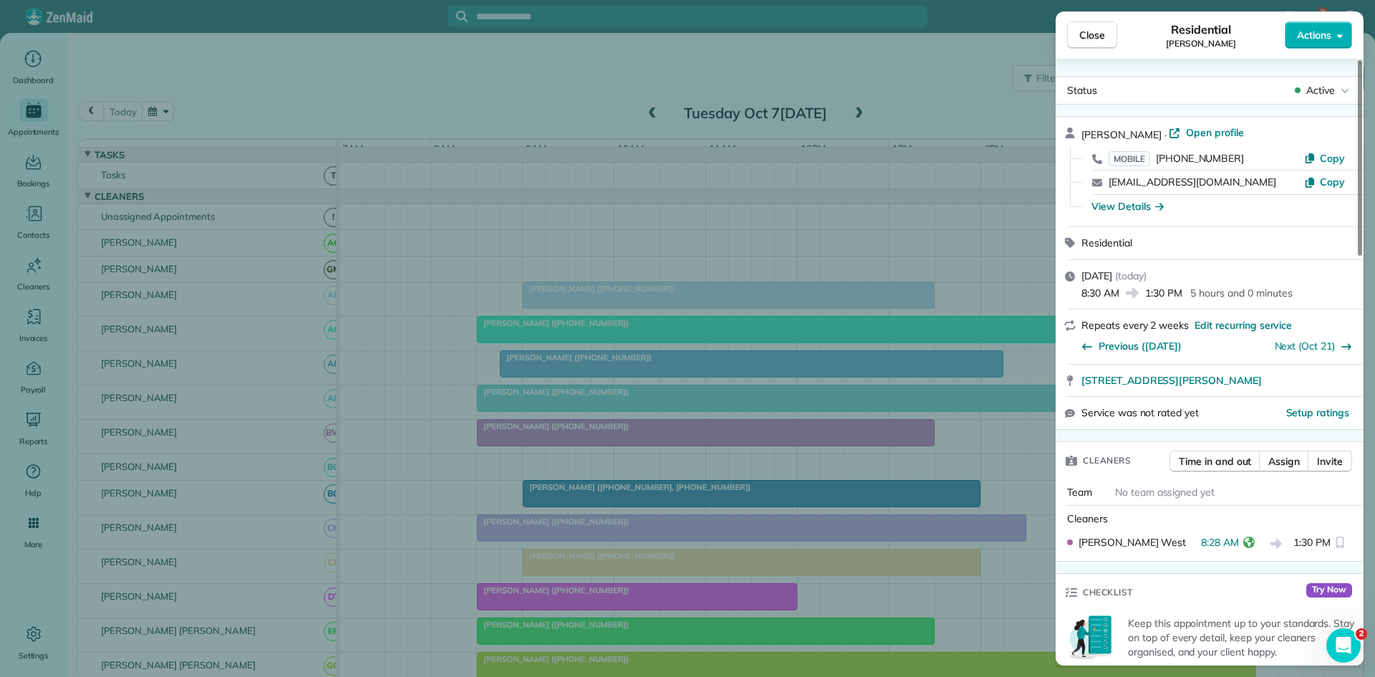
click at [521, 442] on div "Close Residential [PERSON_NAME] Actions Status Active [PERSON_NAME] · Open prof…" at bounding box center [687, 338] width 1375 height 677
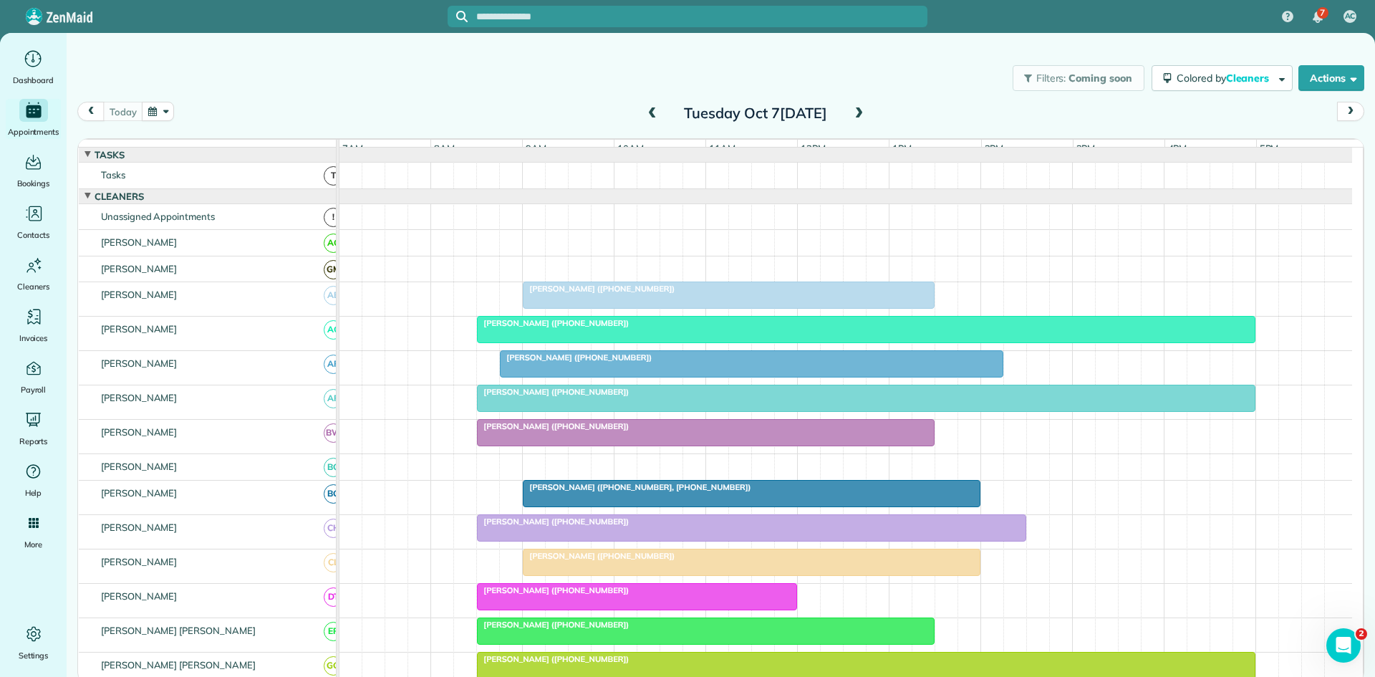
click at [550, 492] on span "[PERSON_NAME] ([PHONE_NUMBER], [PHONE_NUMBER])" at bounding box center [636, 487] width 229 height 10
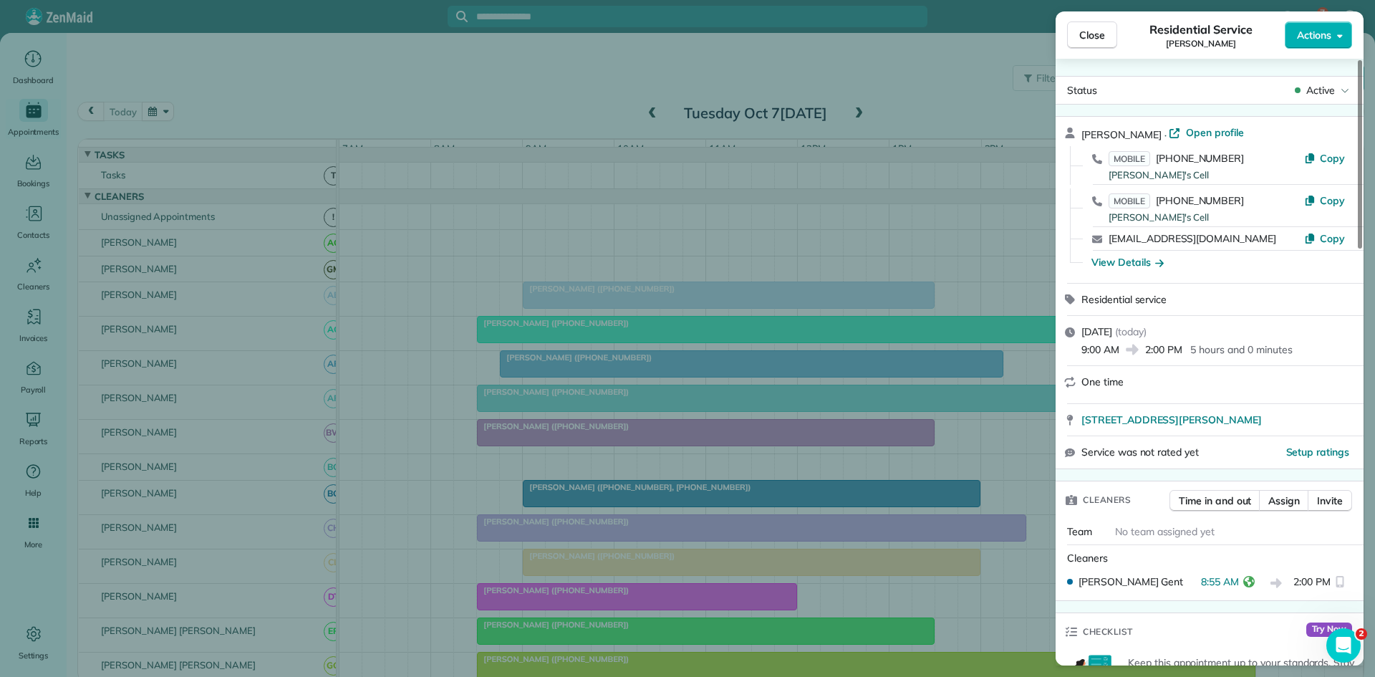
click at [497, 372] on div "Close Residen[PERSON_NAME][PERSON_NAME] Actions S[PERSON_NAME][PERSON_NAME] · O…" at bounding box center [687, 338] width 1375 height 677
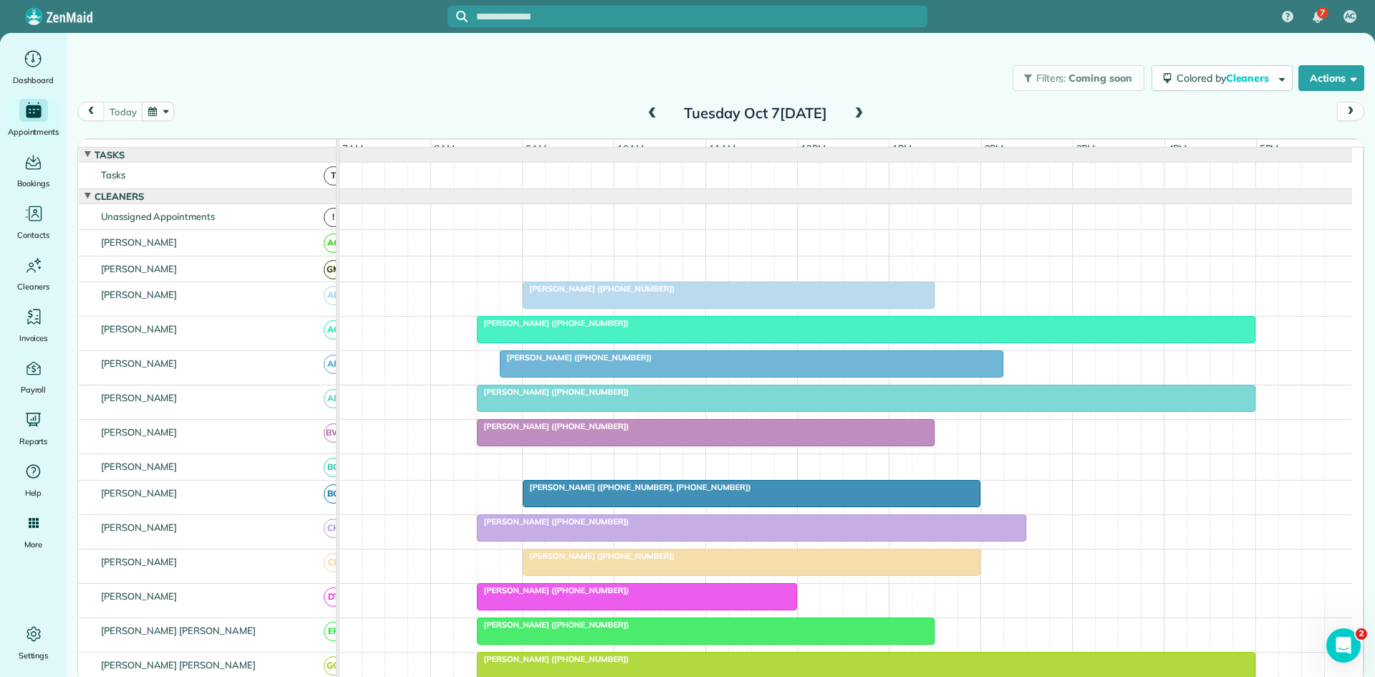
click at [531, 526] on span "[PERSON_NAME] ([PHONE_NUMBER])" at bounding box center [552, 521] width 153 height 10
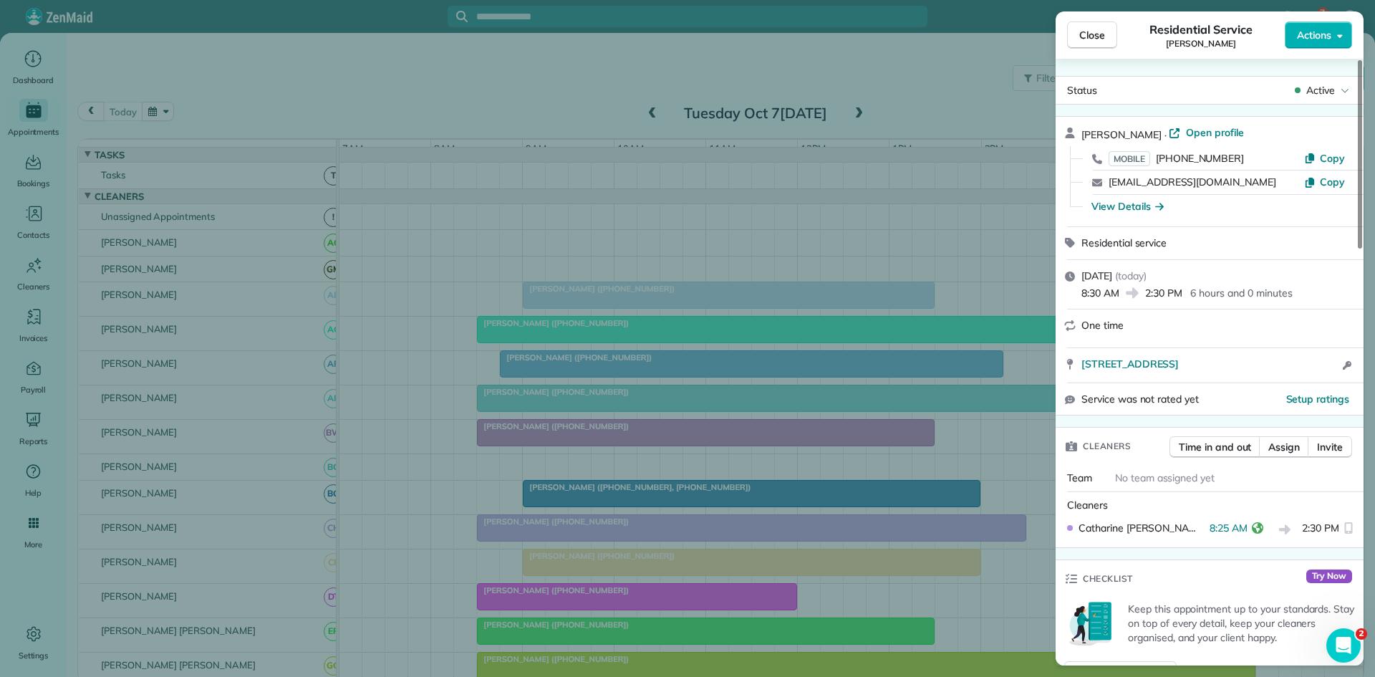
click at [477, 471] on div "Close Residen[PERSON_NAME]ce [PERSON_NAME] Actions S[PERSON_NAME]ve [PERSON_NAM…" at bounding box center [687, 338] width 1375 height 677
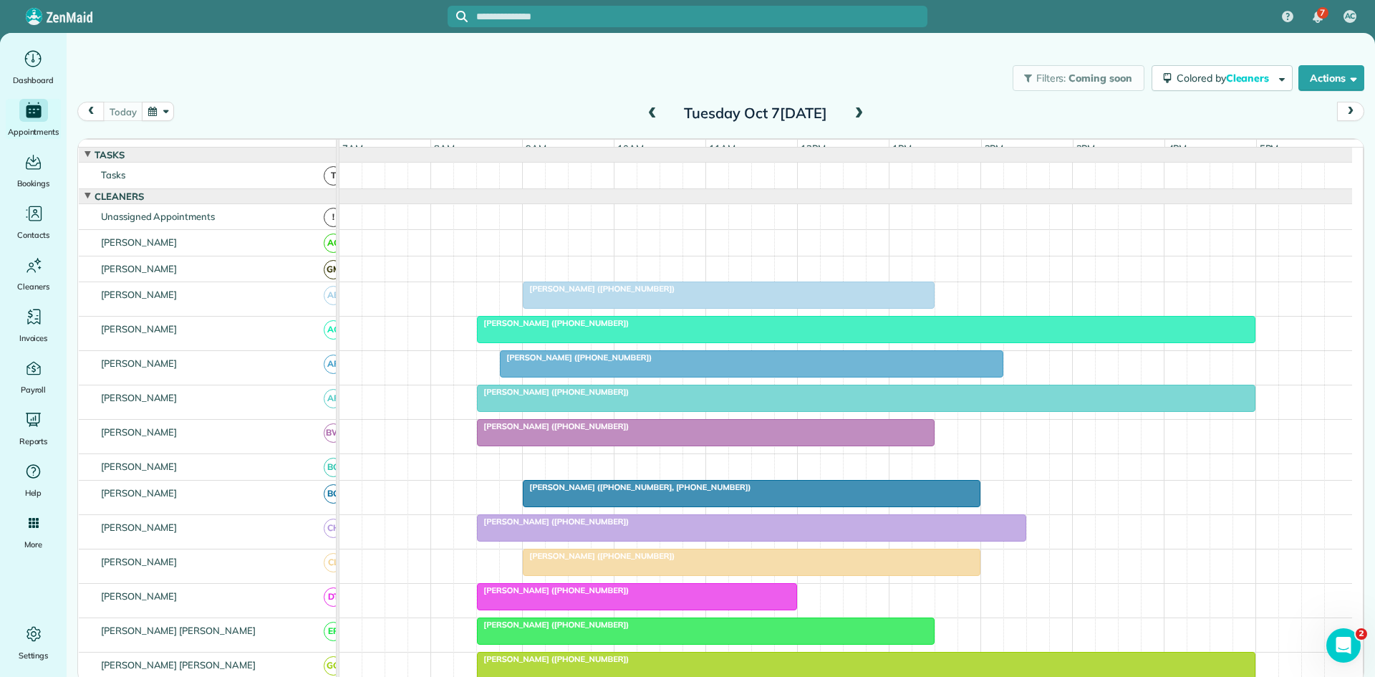
click at [548, 575] on div at bounding box center [752, 562] width 456 height 26
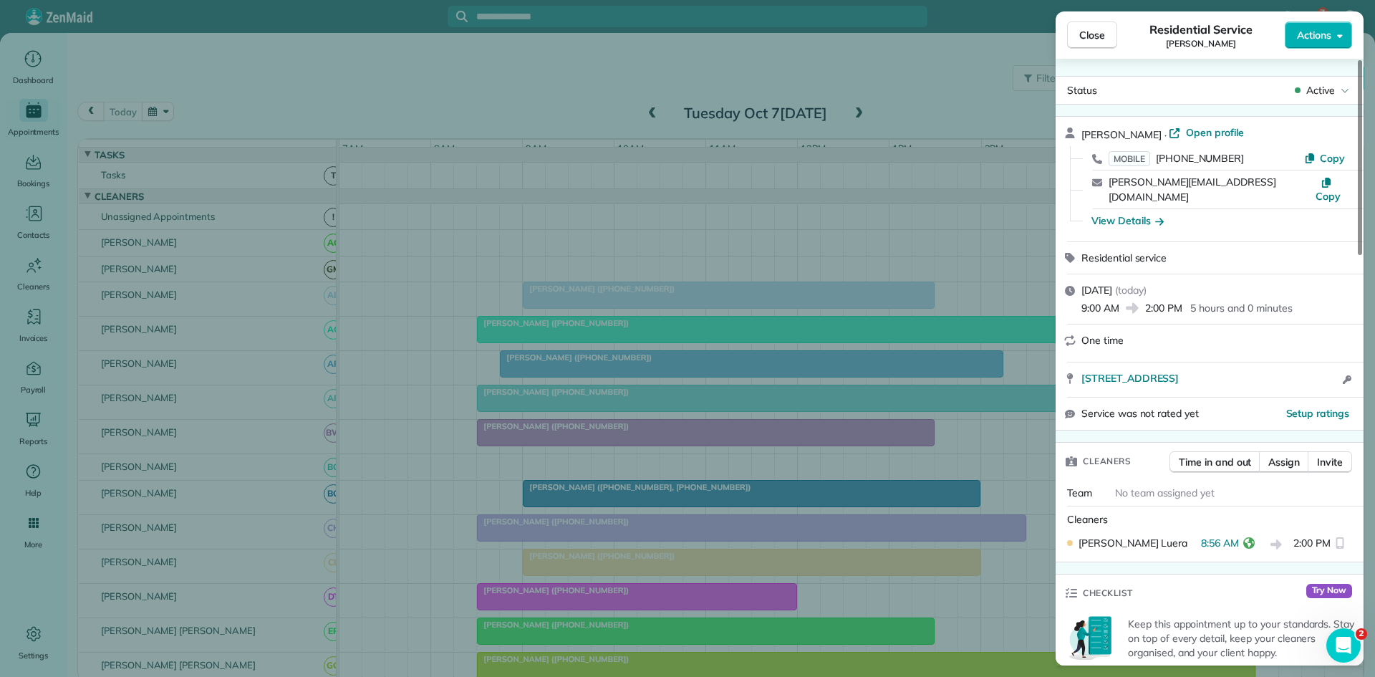
click at [407, 538] on div "Close Residential Service [PERSON_NAME] Actions Status Active [PERSON_NAME] · O…" at bounding box center [687, 338] width 1375 height 677
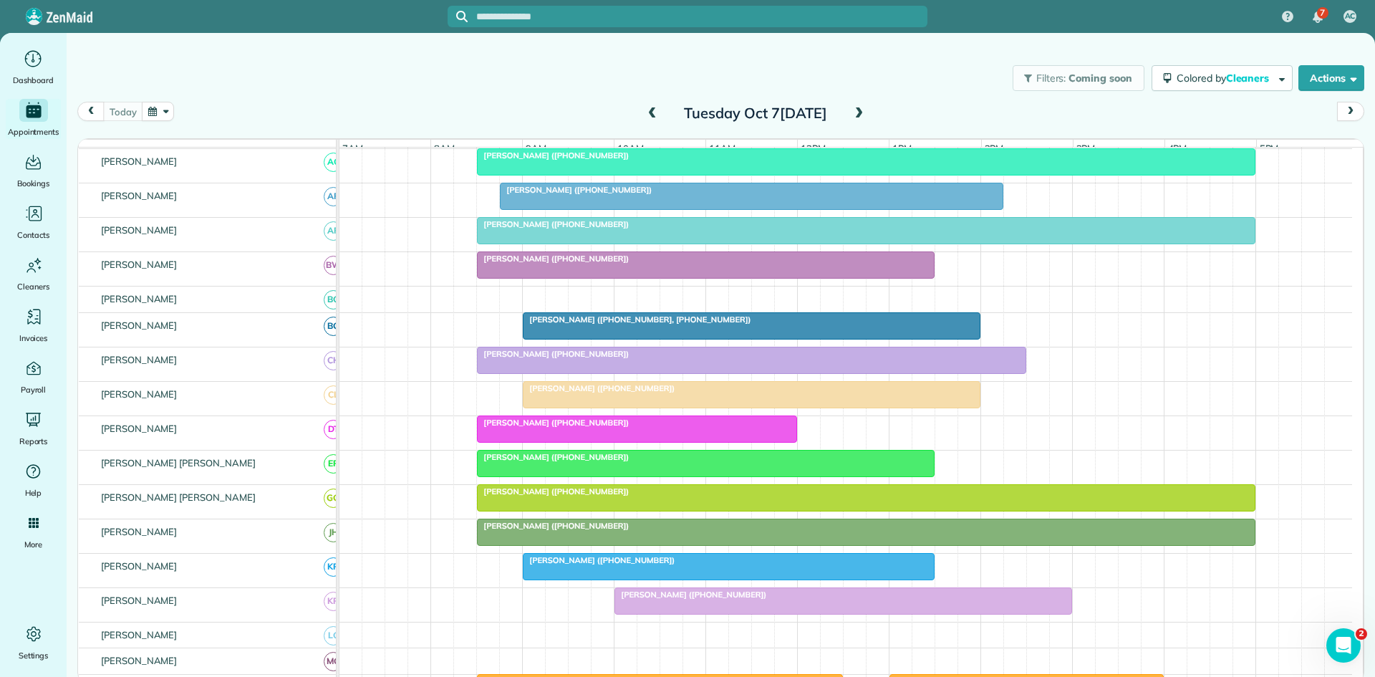
scroll to position [239, 0]
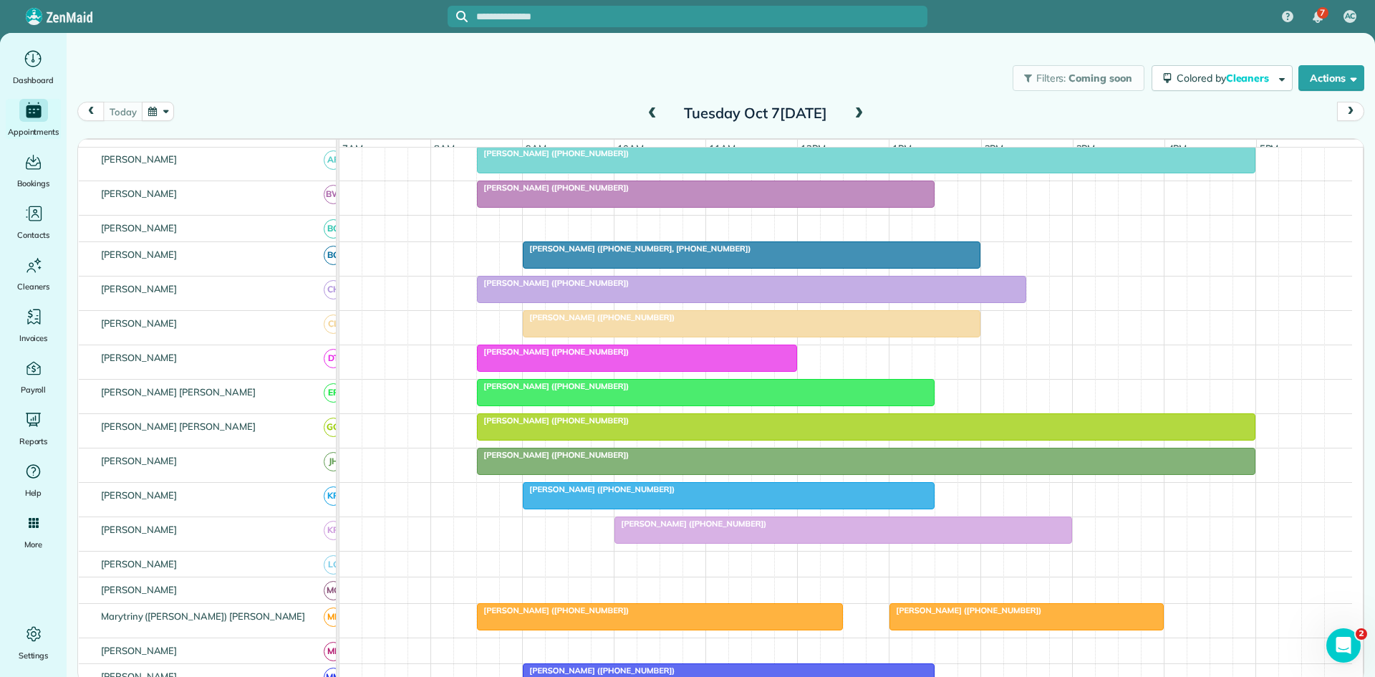
click at [544, 357] on div "[PERSON_NAME] ([PHONE_NUMBER])" at bounding box center [637, 352] width 312 height 10
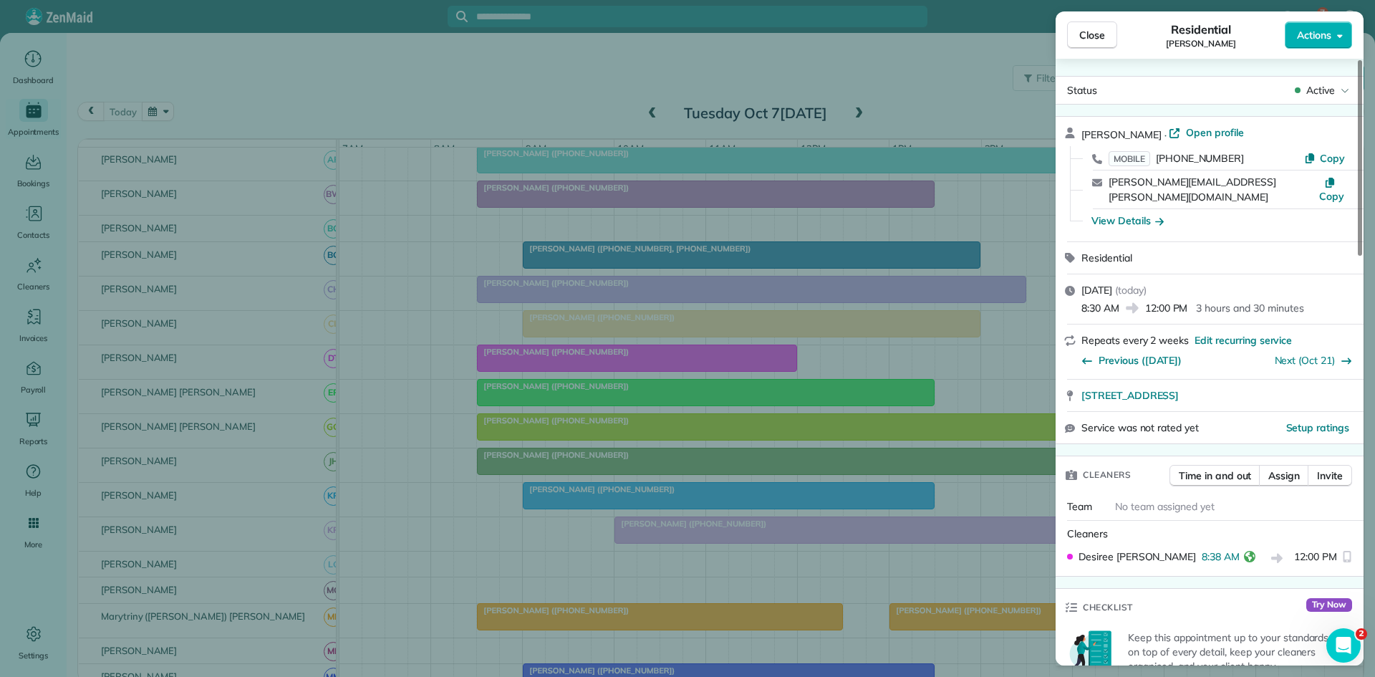
click at [605, 448] on div "Close Residential [PERSON_NAME] Actions Status Active [PERSON_NAME] · Open prof…" at bounding box center [687, 338] width 1375 height 677
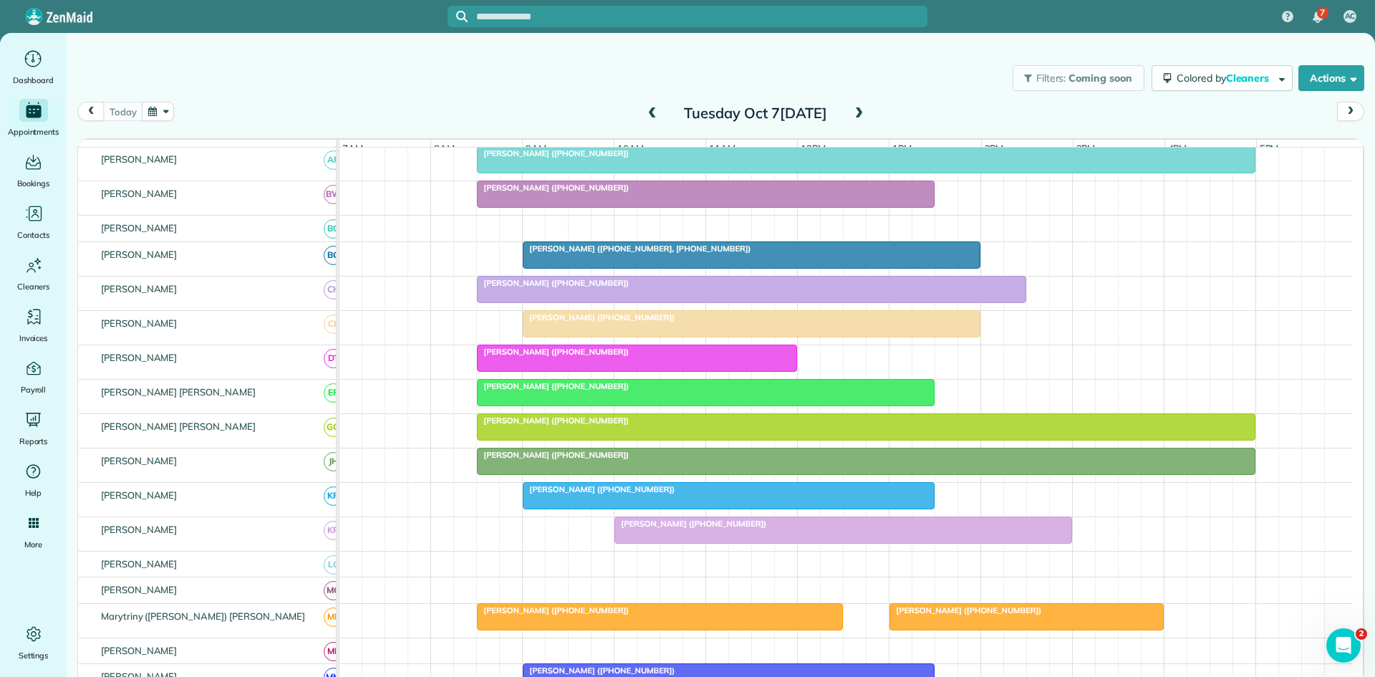
click at [524, 391] on span "[PERSON_NAME] ([PHONE_NUMBER])" at bounding box center [552, 386] width 153 height 10
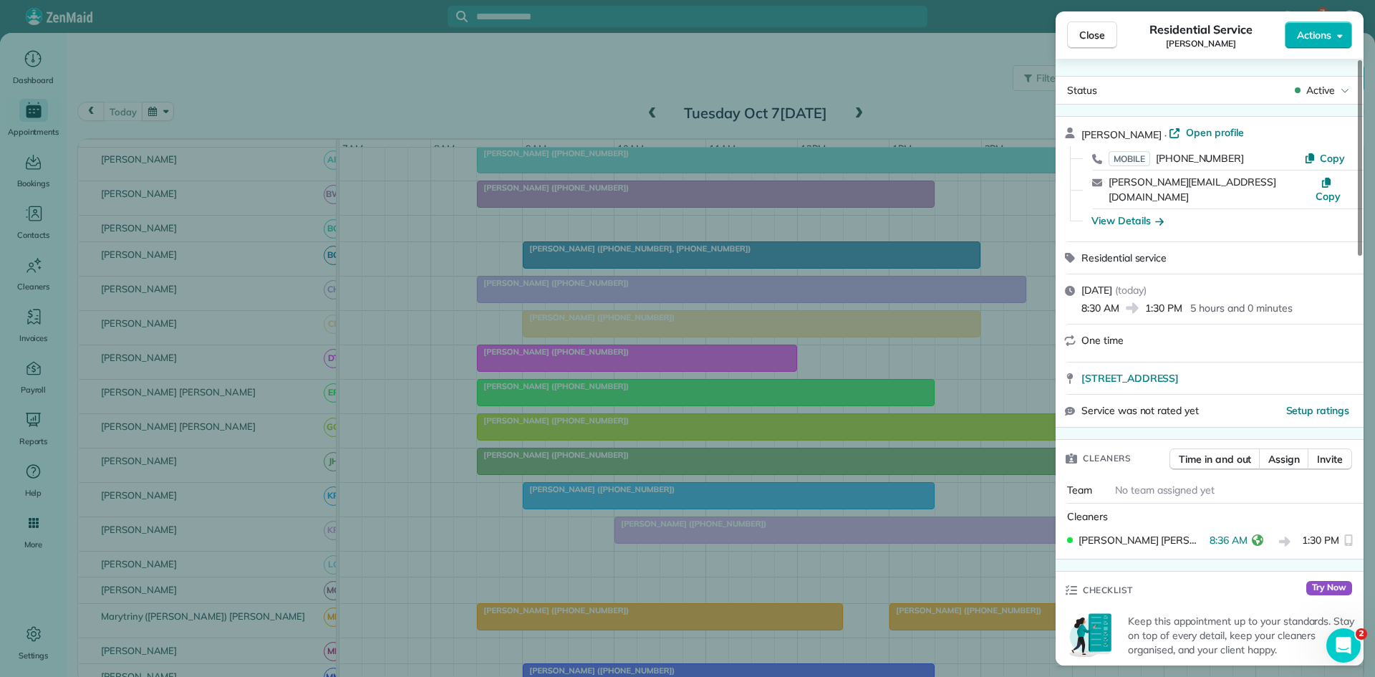
click at [703, 432] on div "Close Residen[PERSON_NAME]e Robin Capps Actions S[PERSON_NAME]e Robin Capps · O…" at bounding box center [687, 338] width 1375 height 677
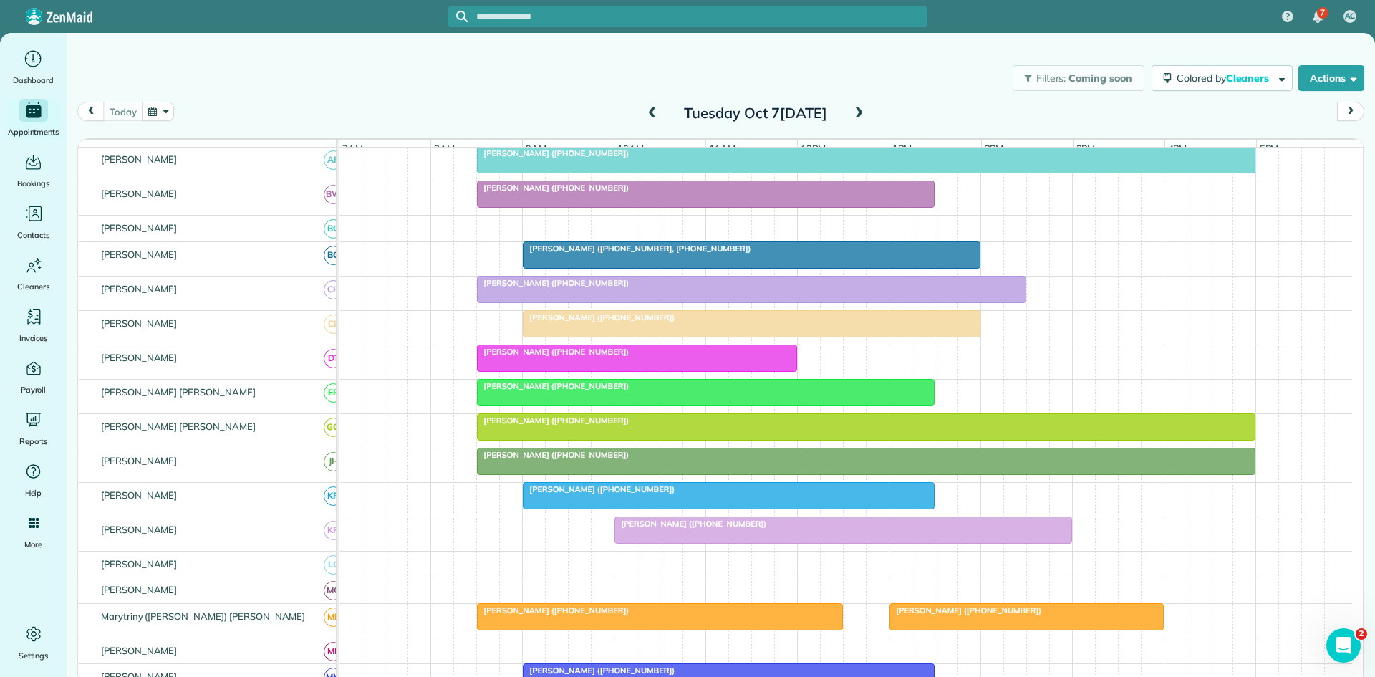
click at [505, 425] on span "[PERSON_NAME] ([PHONE_NUMBER])" at bounding box center [552, 420] width 153 height 10
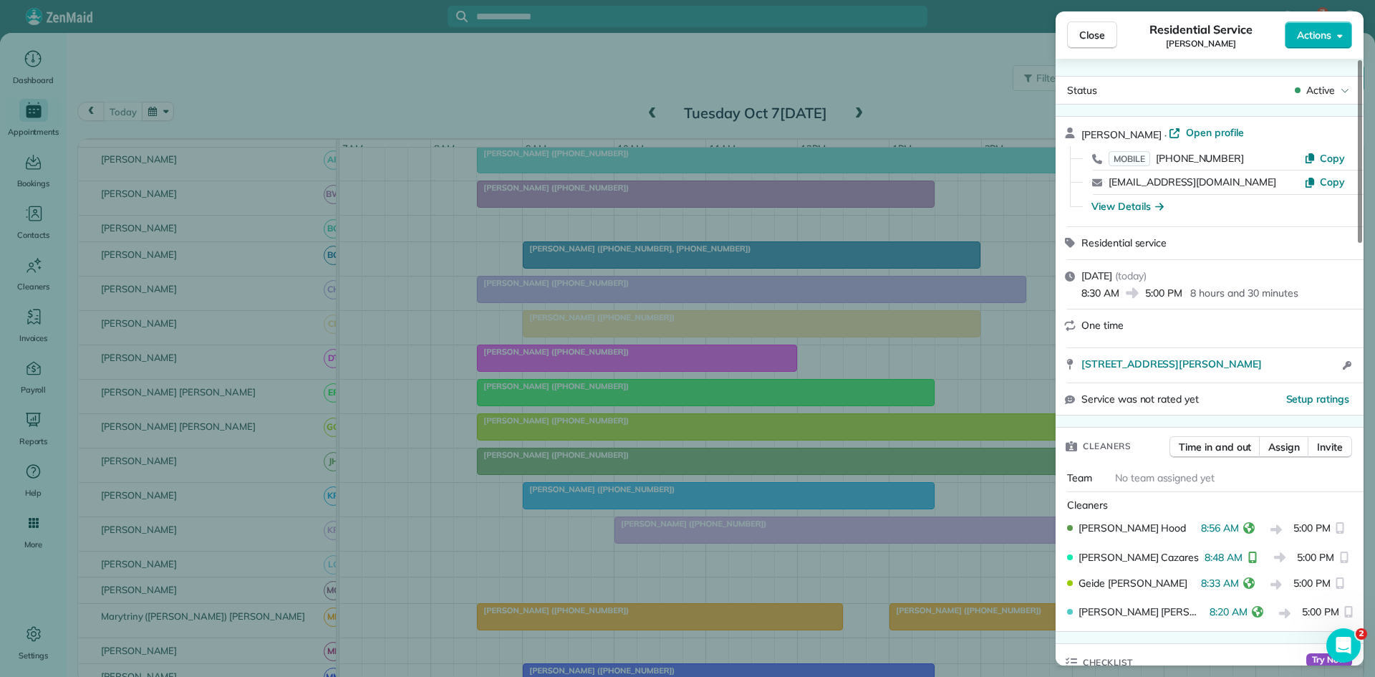
click at [450, 512] on div "Close Residential Service [PERSON_NAME] Actions Status Active [PERSON_NAME] · O…" at bounding box center [687, 338] width 1375 height 677
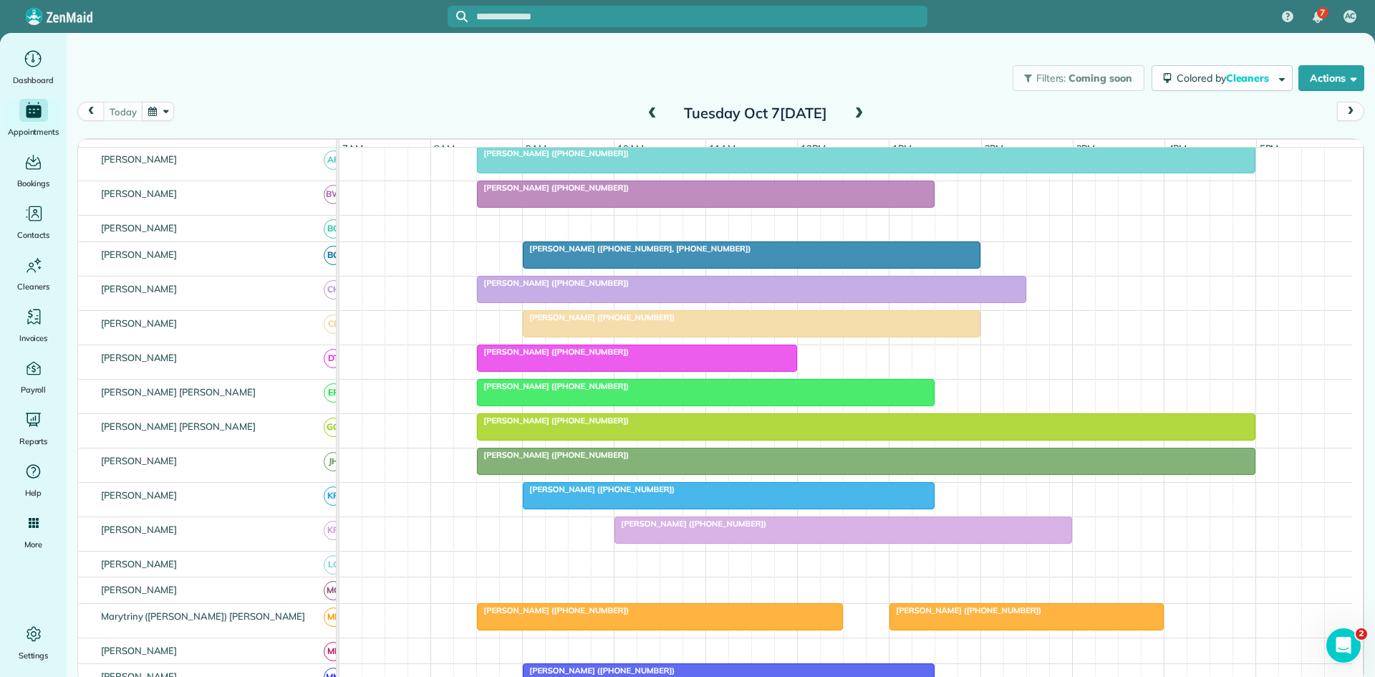
click at [544, 509] on div at bounding box center [729, 496] width 410 height 26
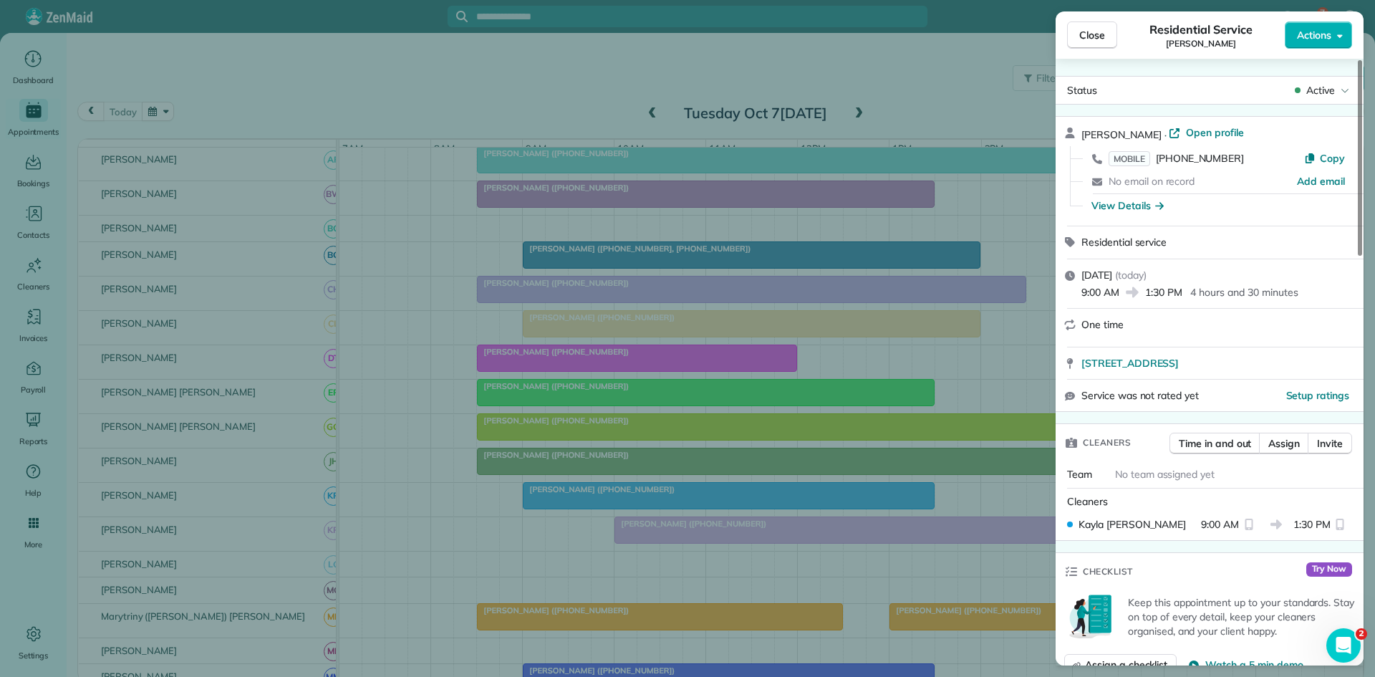
click at [544, 487] on div "Close Residential Service [PERSON_NAME] Actions Status Active [PERSON_NAME] · O…" at bounding box center [687, 338] width 1375 height 677
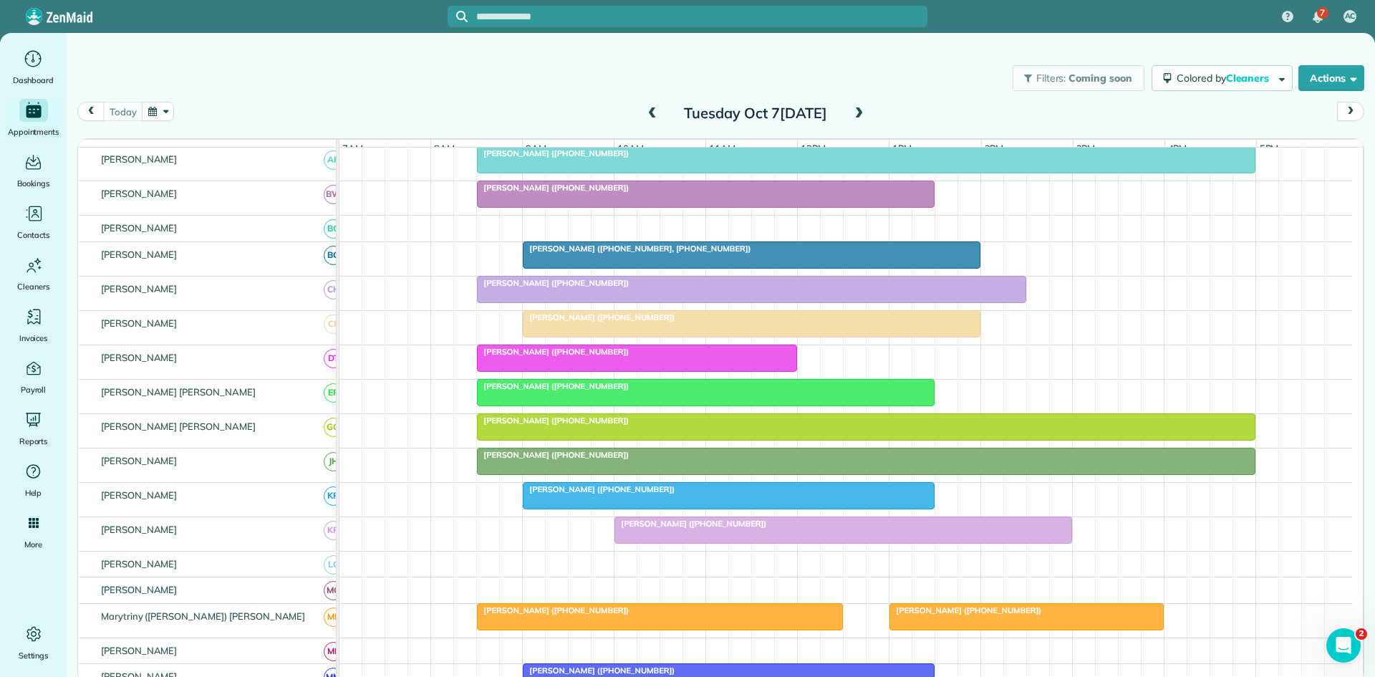
click at [683, 542] on div at bounding box center [843, 530] width 456 height 26
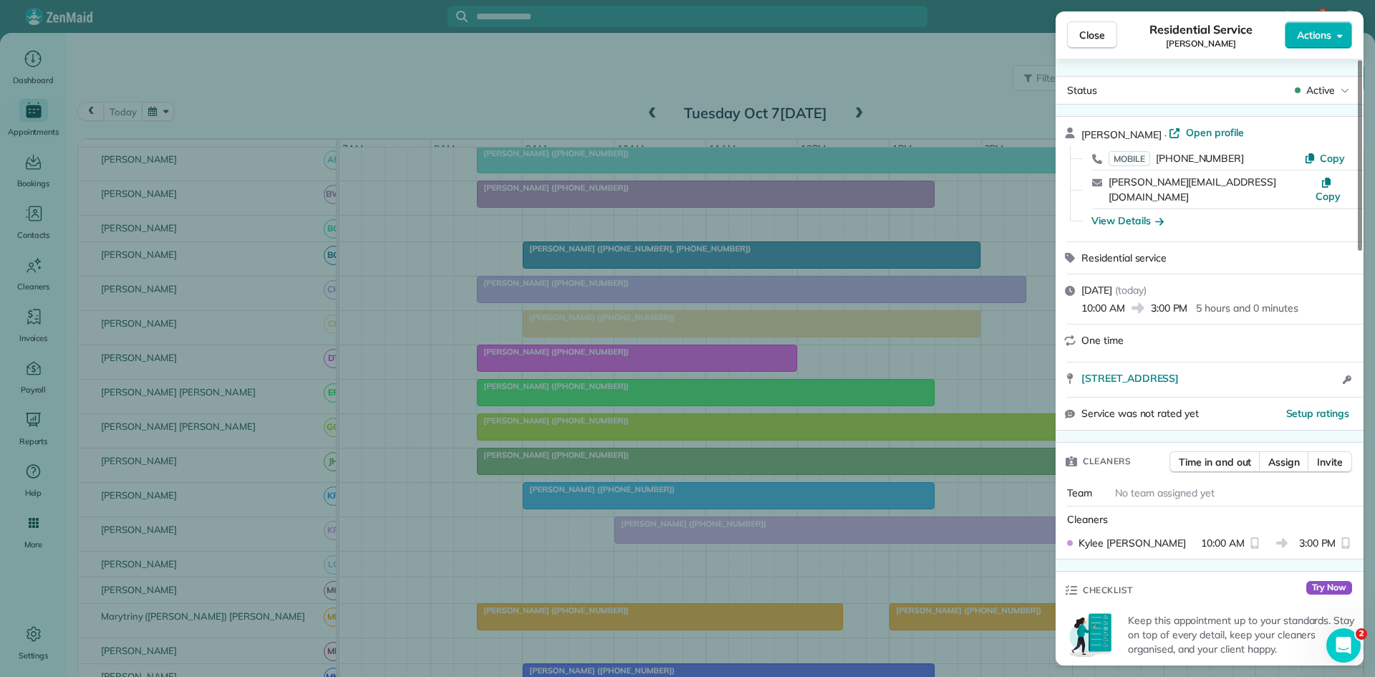
click at [521, 556] on div "Close Residen[PERSON_NAME] [PERSON_NAME] Actions S[PERSON_NAME] [PERSON_NAME] ·…" at bounding box center [687, 338] width 1375 height 677
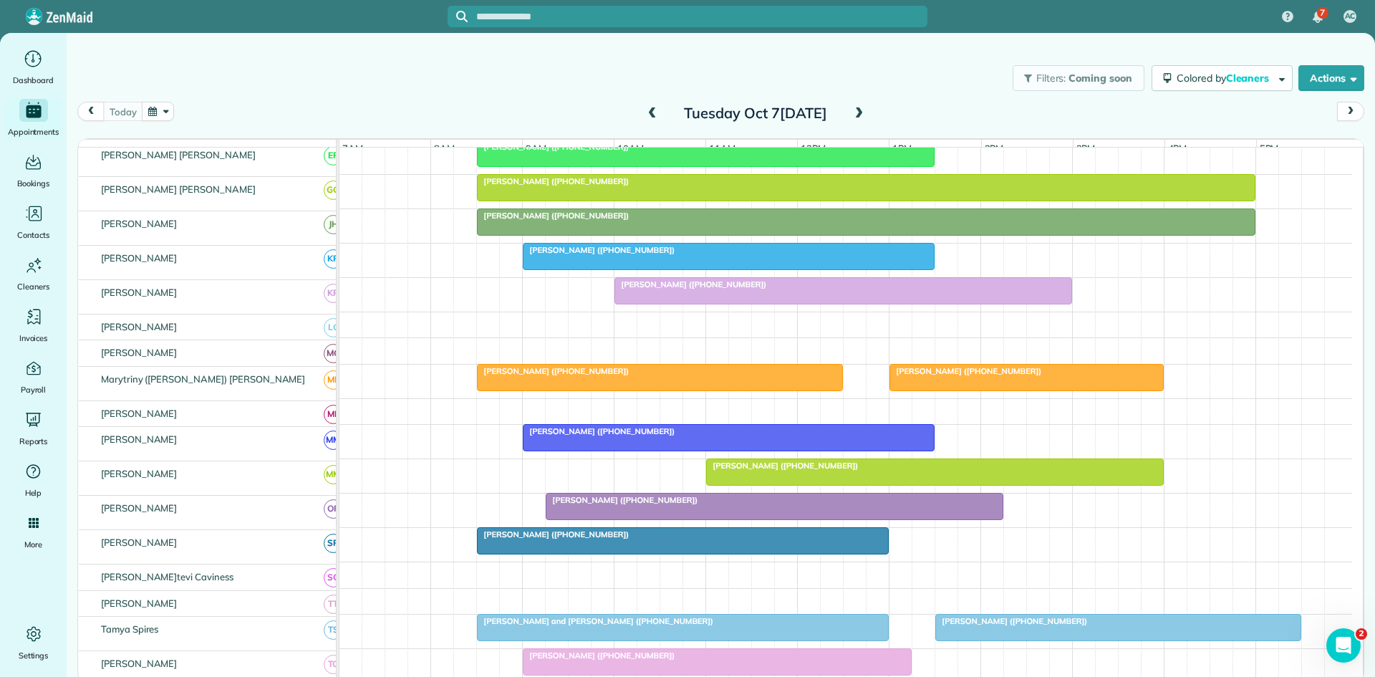
scroll to position [478, 0]
click at [537, 390] on div at bounding box center [660, 378] width 365 height 26
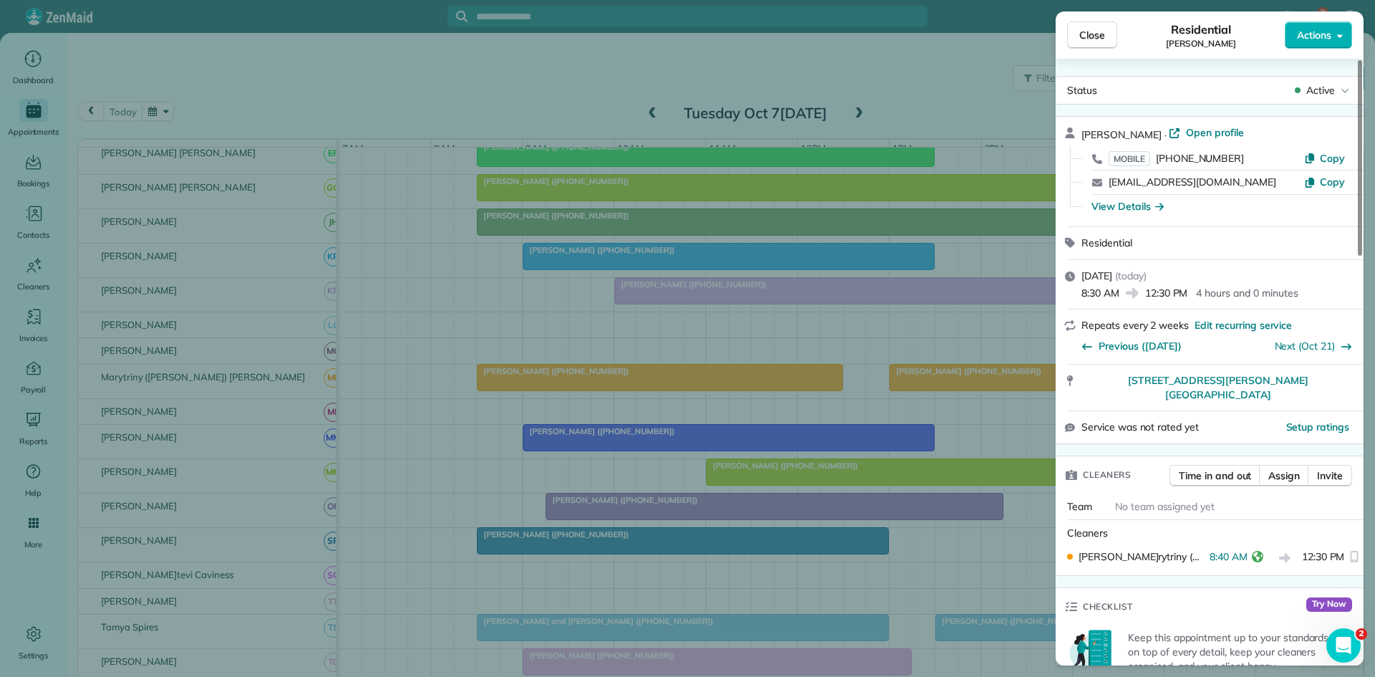
click at [696, 463] on div "Close Residential [PERSON_NAME] Actions Status Active [PERSON_NAME] · Open prof…" at bounding box center [687, 338] width 1375 height 677
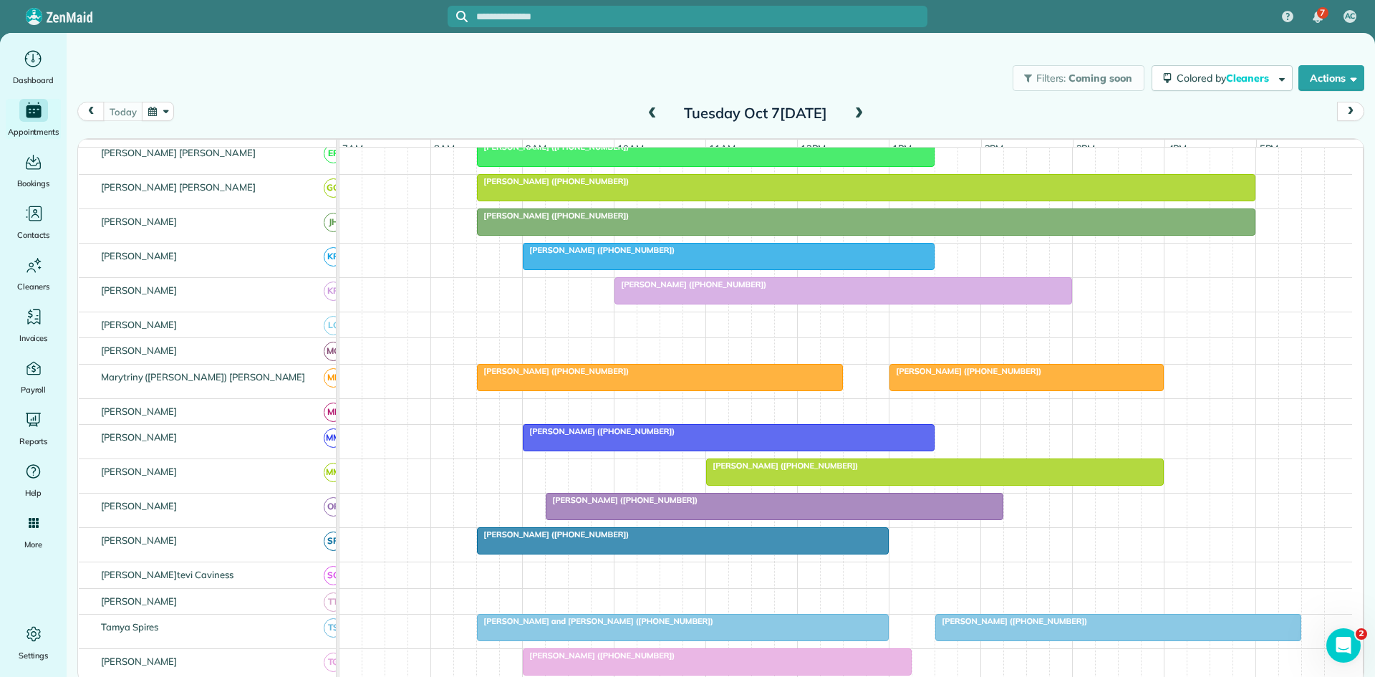
click at [554, 451] on div at bounding box center [729, 438] width 410 height 26
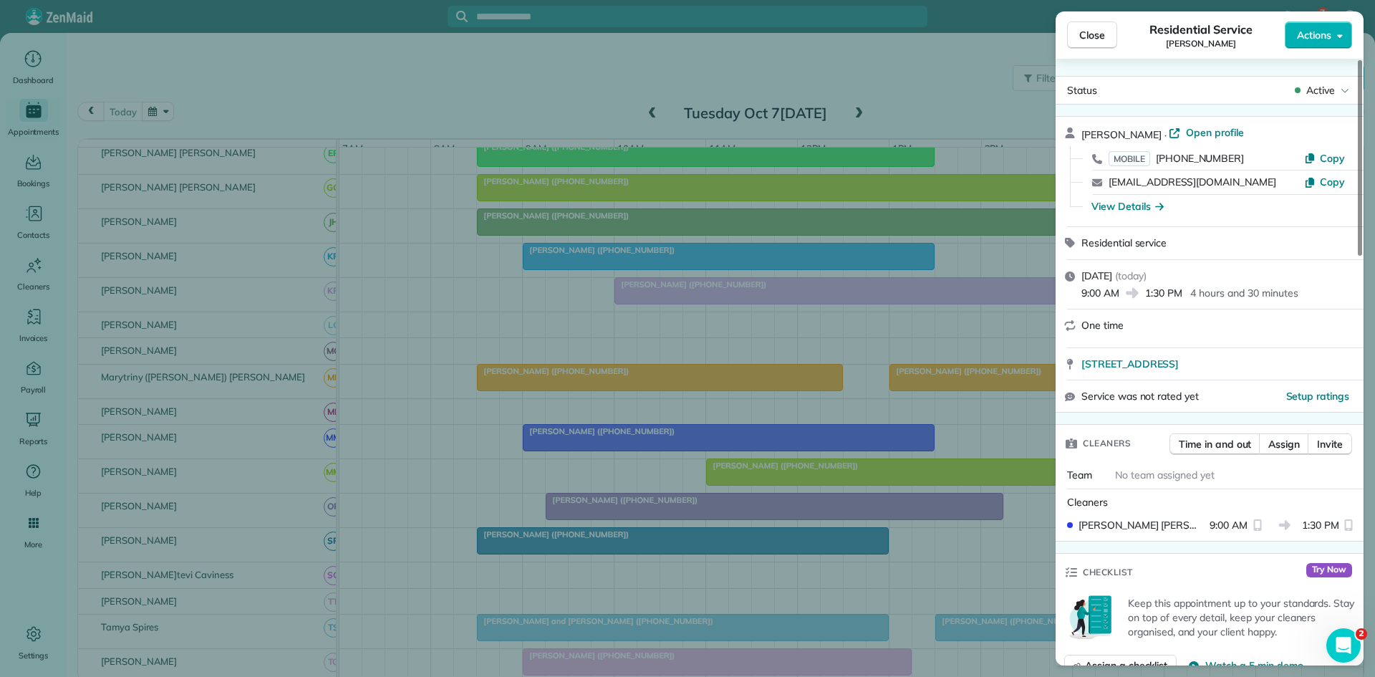
click at [554, 456] on div "Close Residential Service [PERSON_NAME] Actions Status Active [PERSON_NAME] · O…" at bounding box center [687, 338] width 1375 height 677
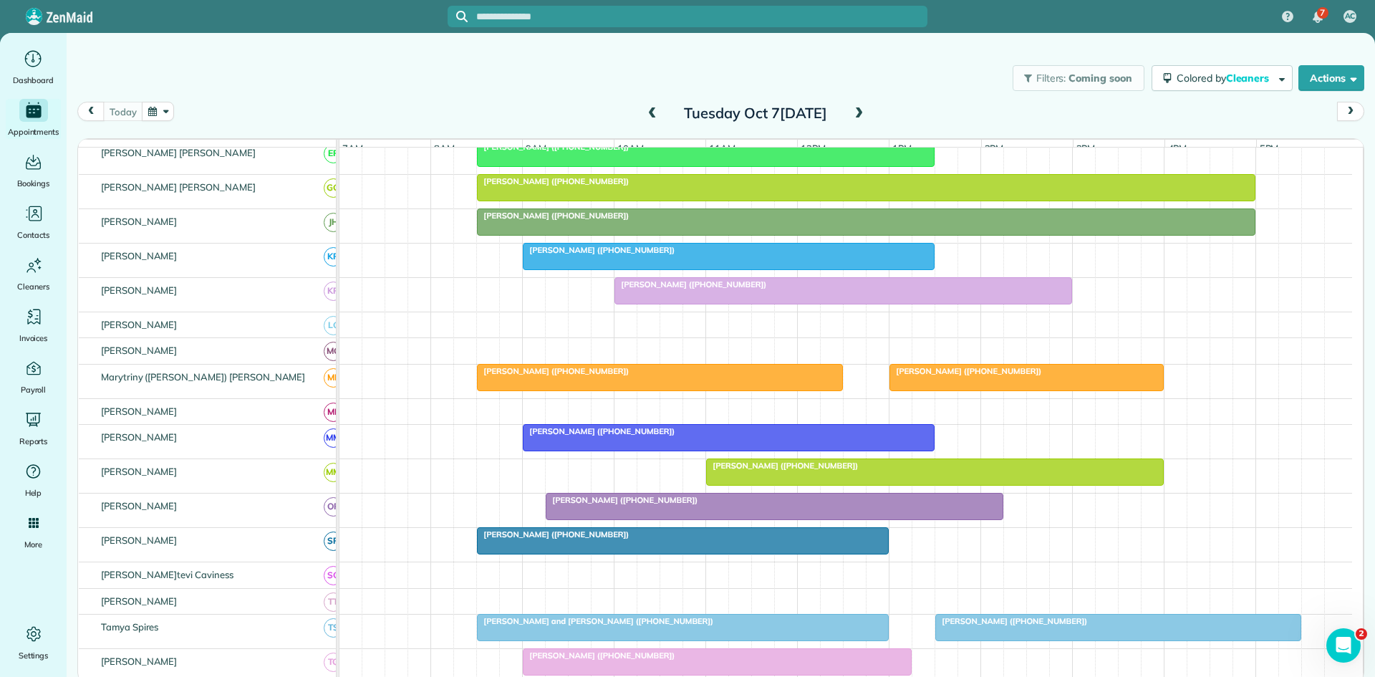
click at [595, 505] on span "[PERSON_NAME] ([PHONE_NUMBER])" at bounding box center [621, 500] width 153 height 10
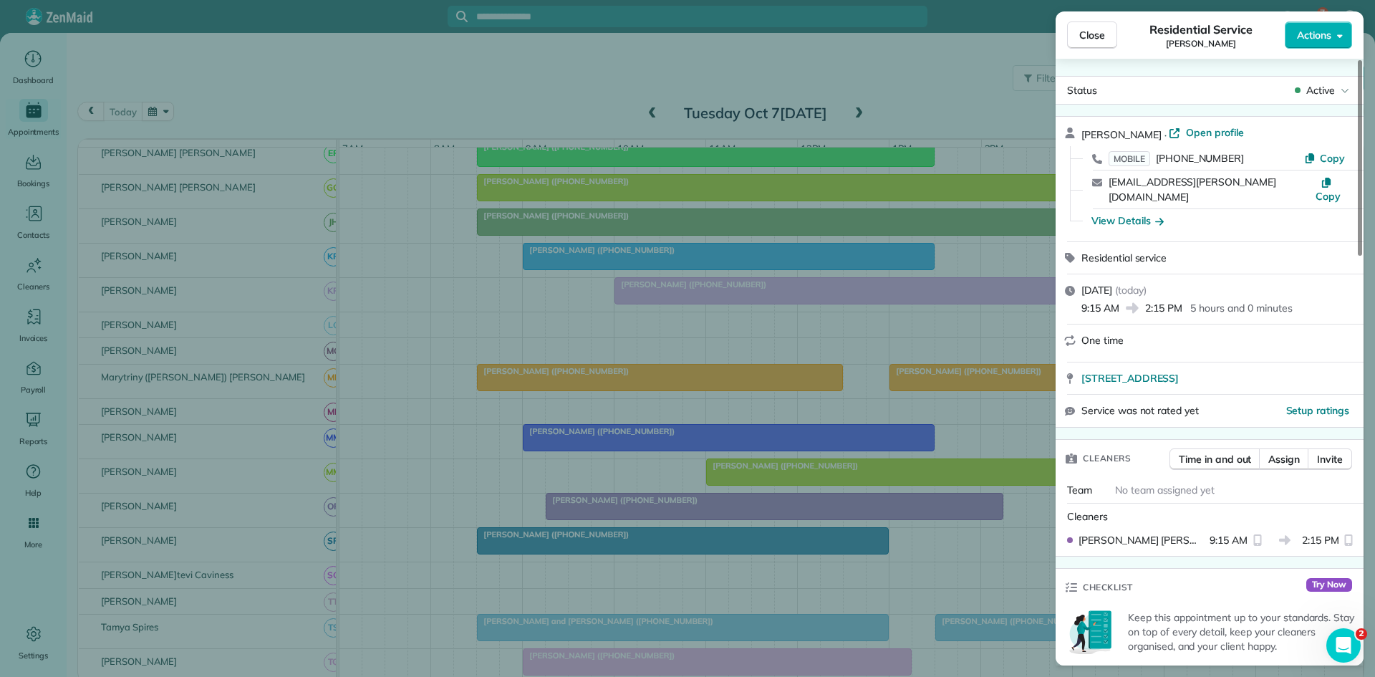
click at [676, 546] on div "Close Residen[PERSON_NAME]e [PERSON_NAME] Actions S[PERSON_NAME]e [PERSON_NAME]…" at bounding box center [687, 338] width 1375 height 677
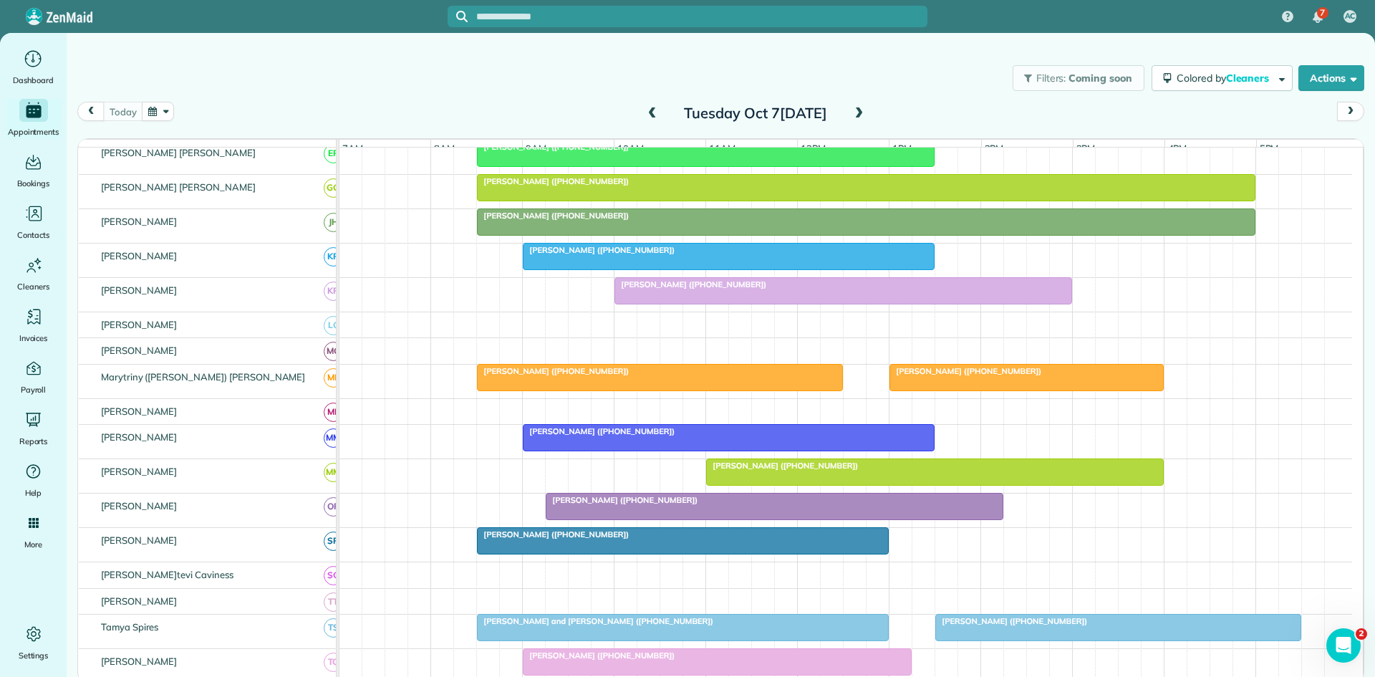
click at [567, 552] on div at bounding box center [683, 541] width 410 height 26
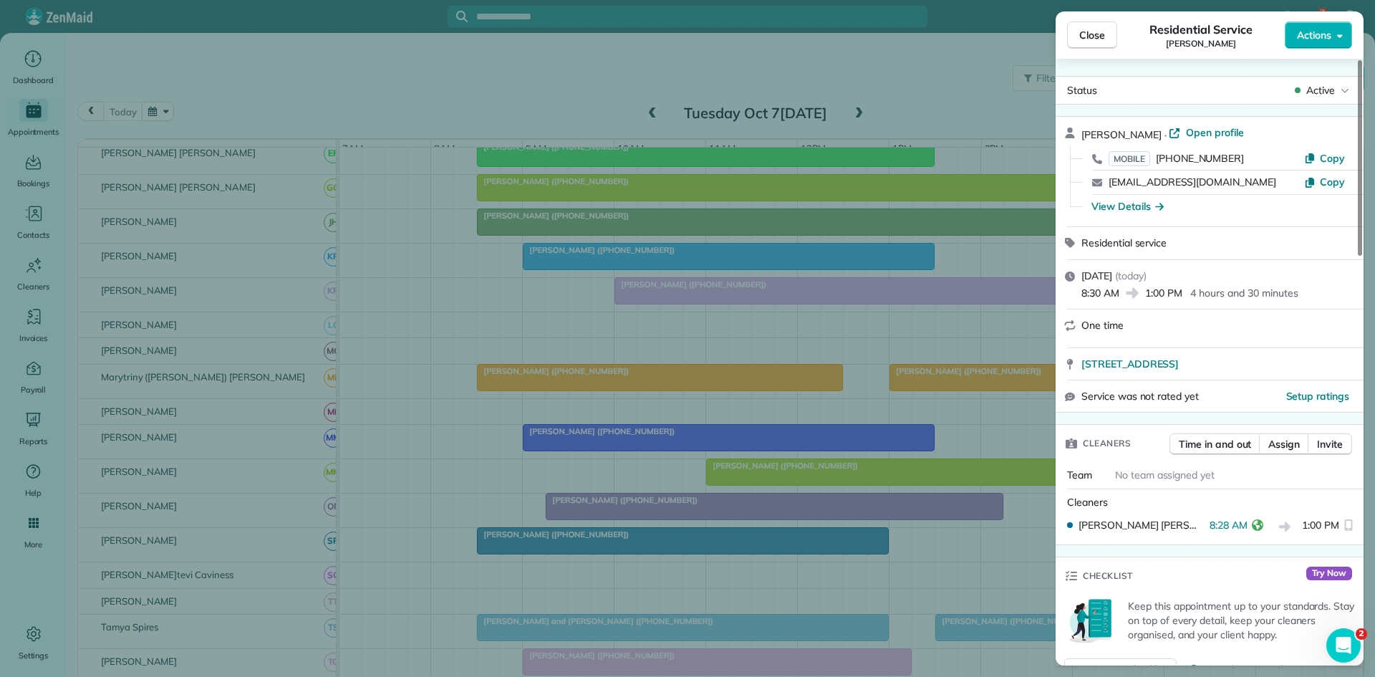
click at [544, 422] on div "Close Residen[PERSON_NAME] [PERSON_NAME] Actions S[PERSON_NAME] [PERSON_NAME] ·…" at bounding box center [687, 338] width 1375 height 677
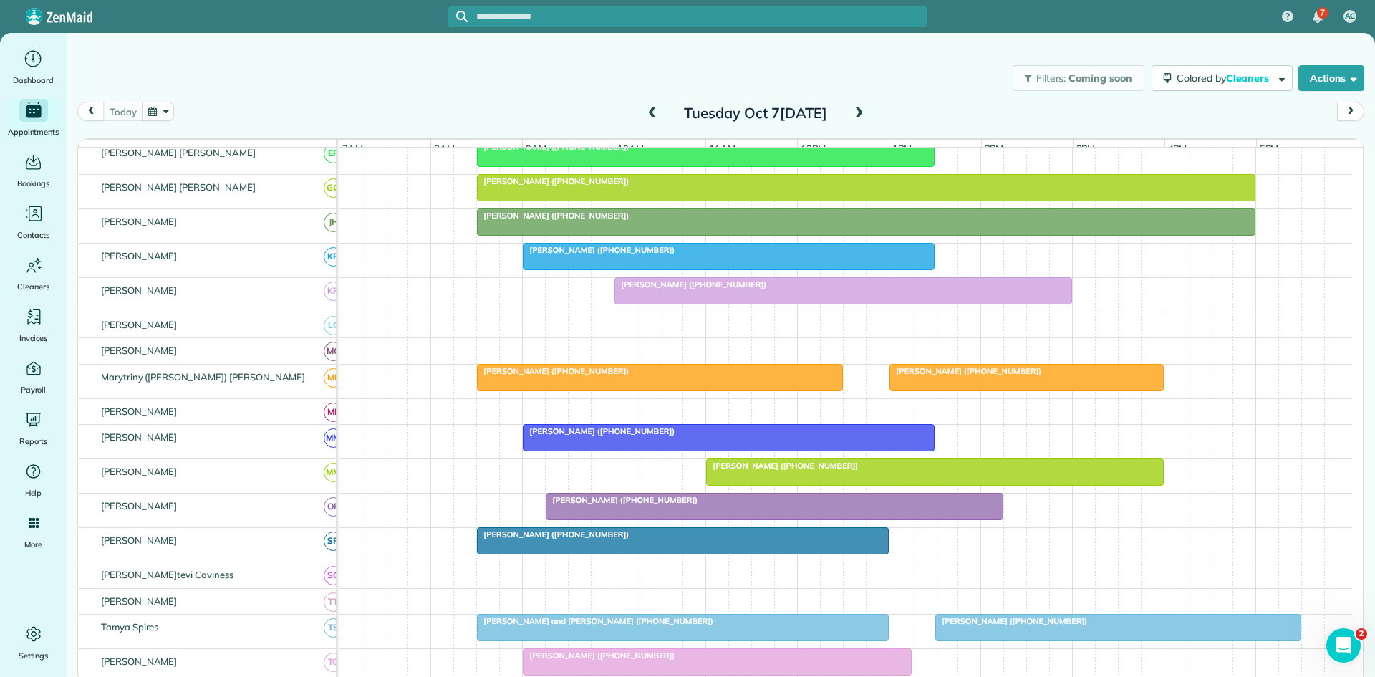
scroll to position [716, 0]
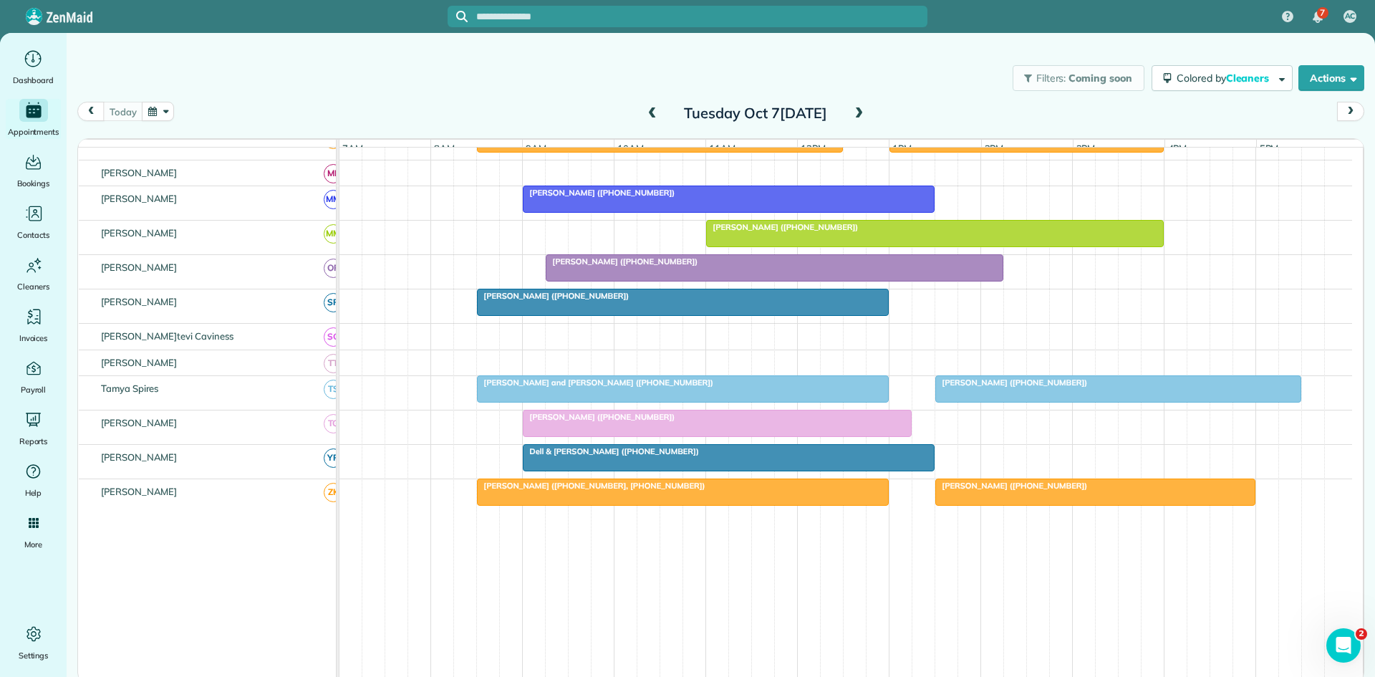
click at [497, 399] on div at bounding box center [683, 389] width 410 height 26
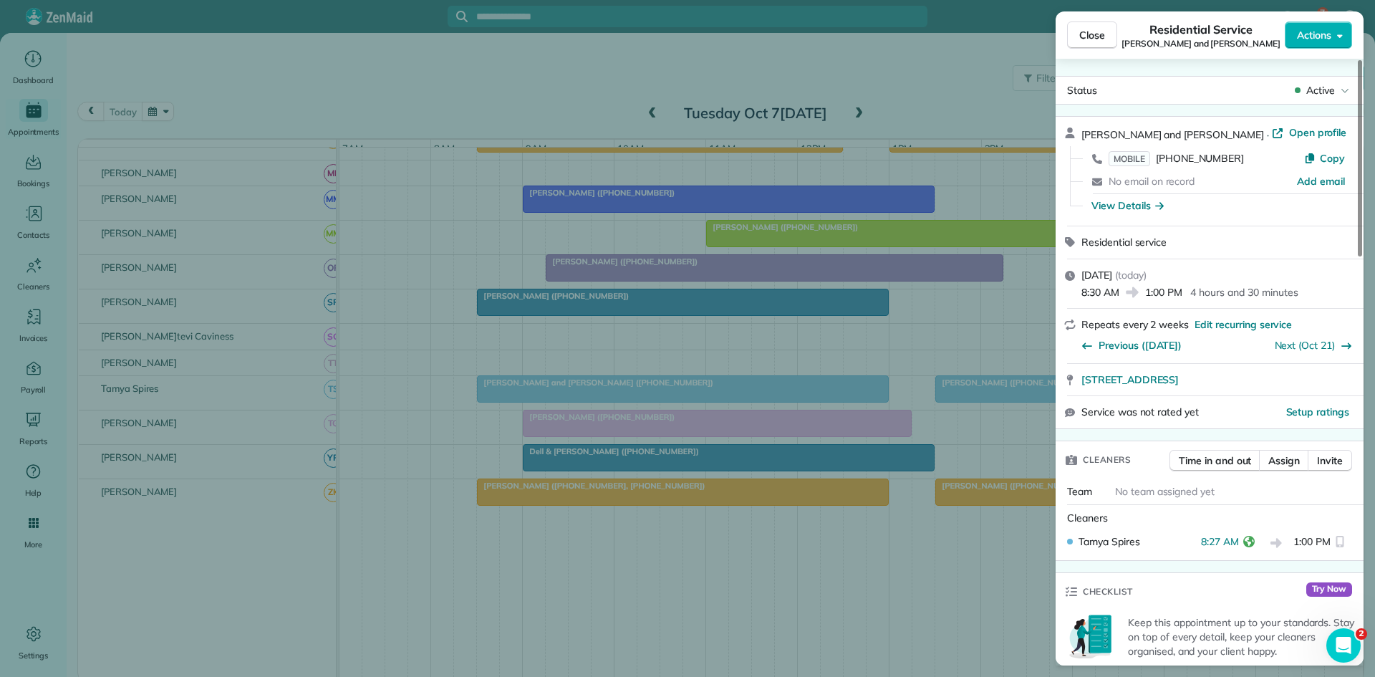
click at [554, 438] on div "Close Residential Service Mark and [PERSON_NAME] Actions Status Active Mark and…" at bounding box center [687, 338] width 1375 height 677
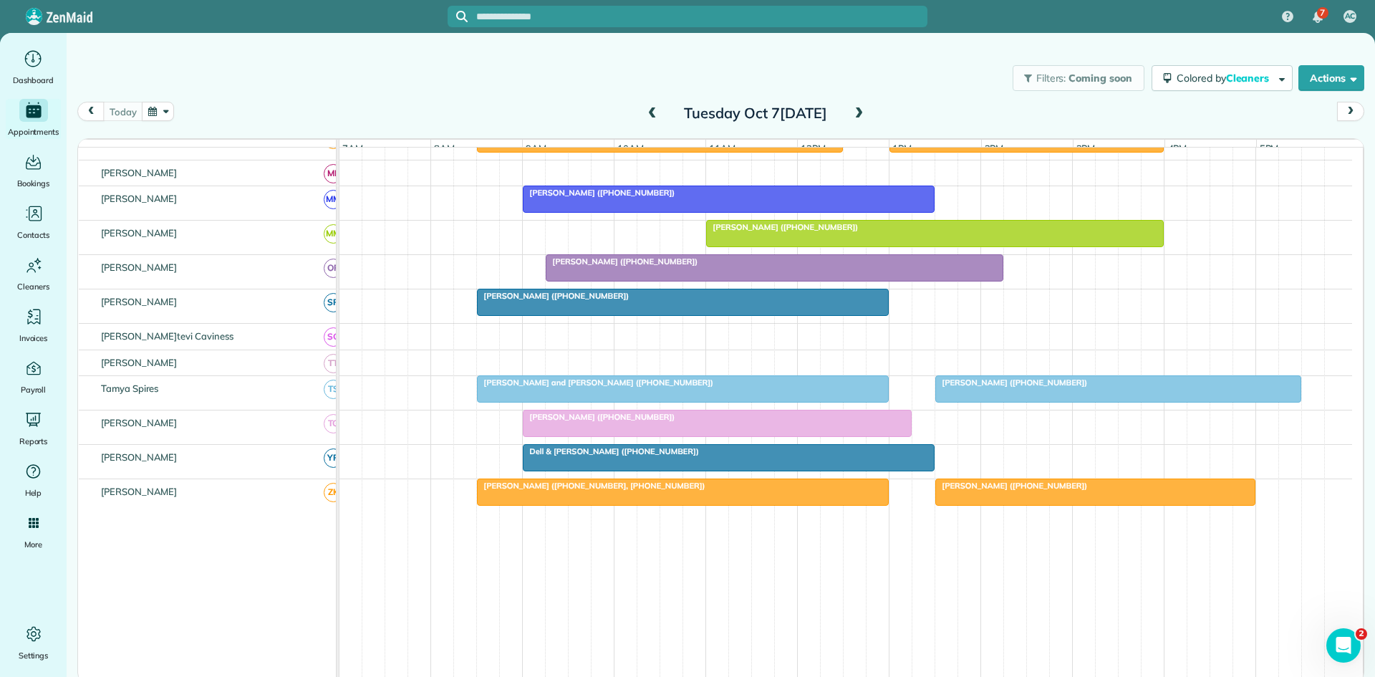
click at [574, 422] on span "[PERSON_NAME] ([PHONE_NUMBER])" at bounding box center [598, 417] width 153 height 10
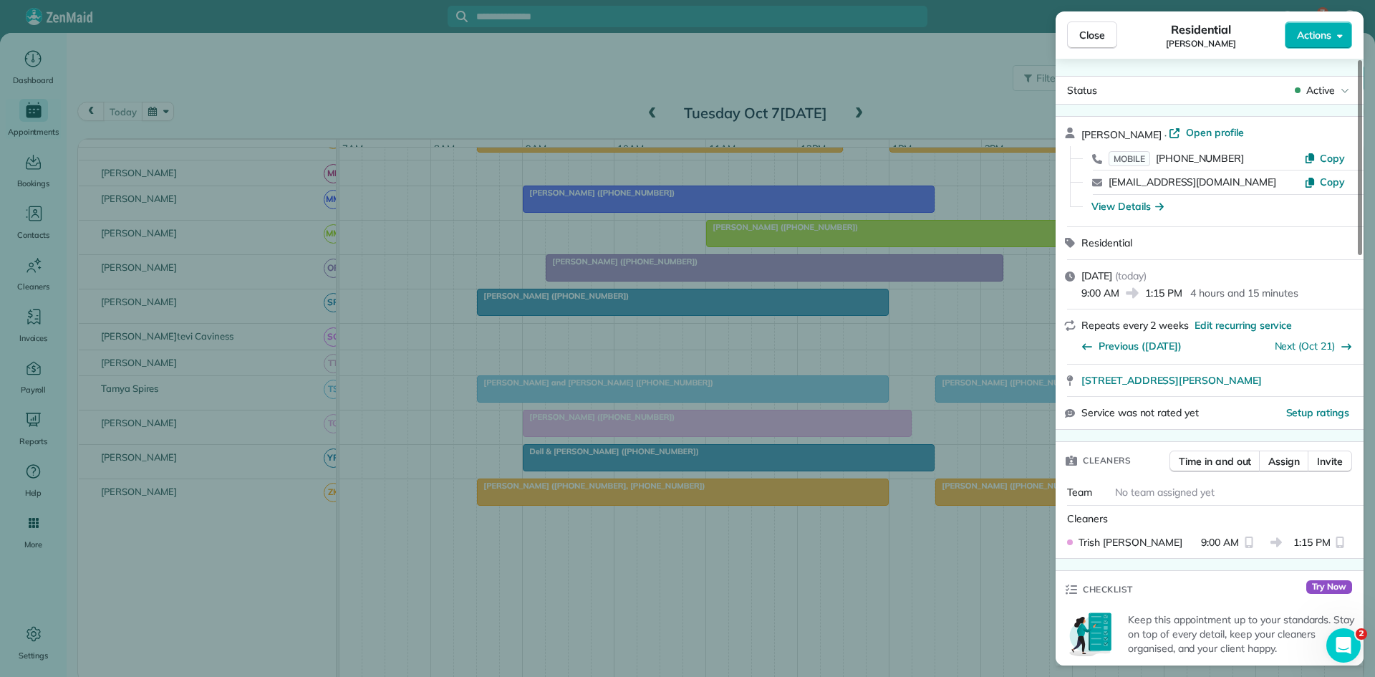
click at [551, 451] on div "Close Residential [PERSON_NAME] Actions Status Active [PERSON_NAME] · Open prof…" at bounding box center [687, 338] width 1375 height 677
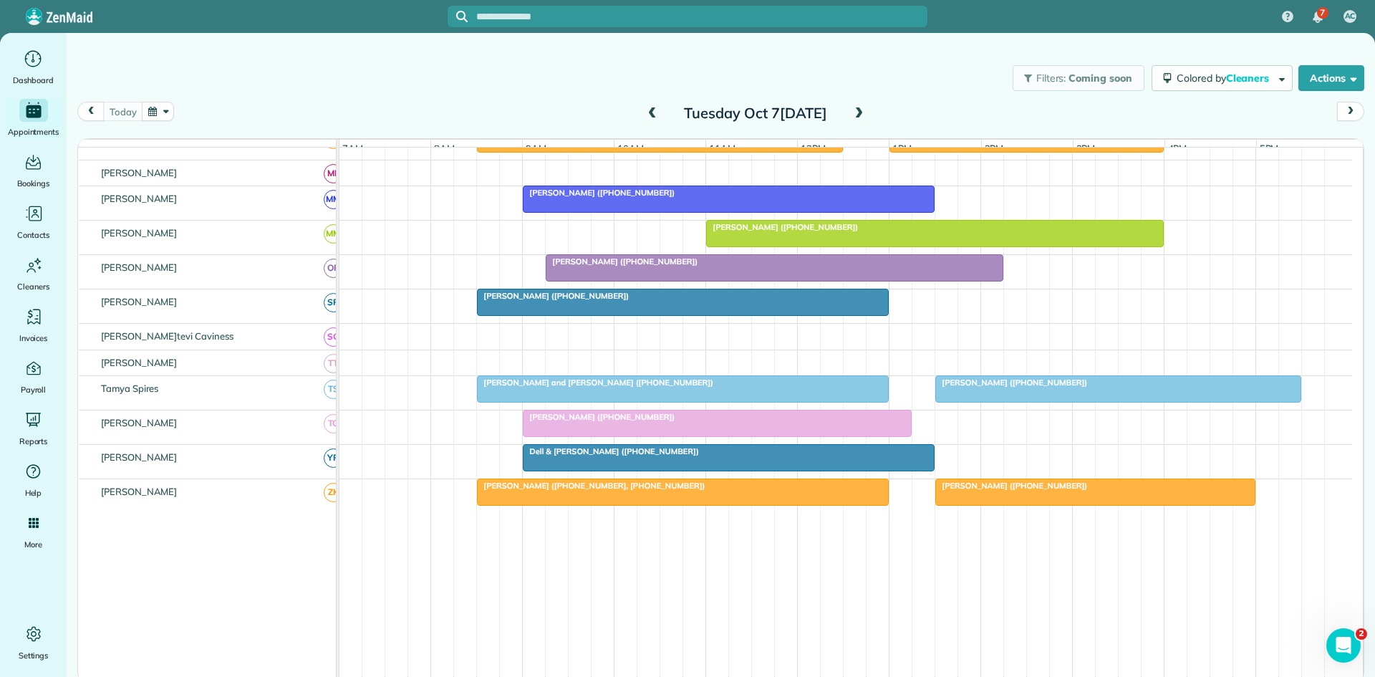
click at [551, 469] on div at bounding box center [729, 458] width 410 height 26
